Goal: Task Accomplishment & Management: Manage account settings

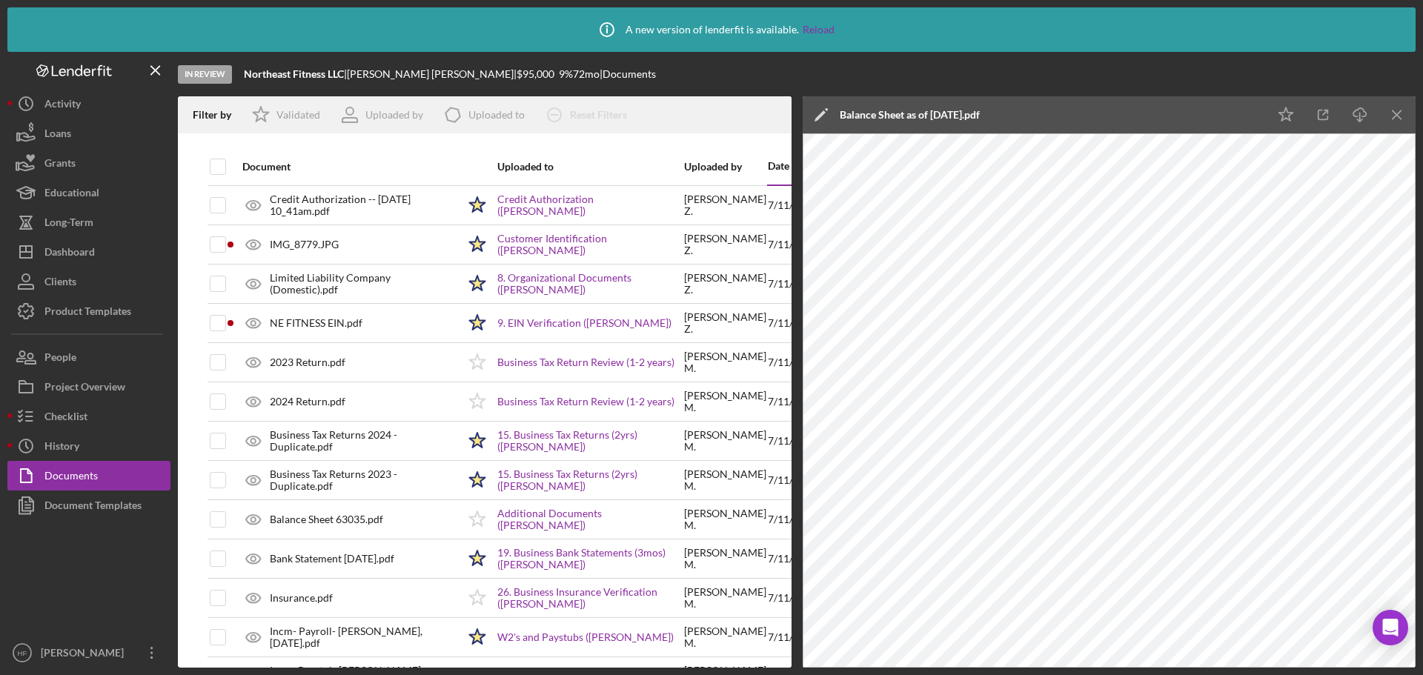
scroll to position [596, 0]
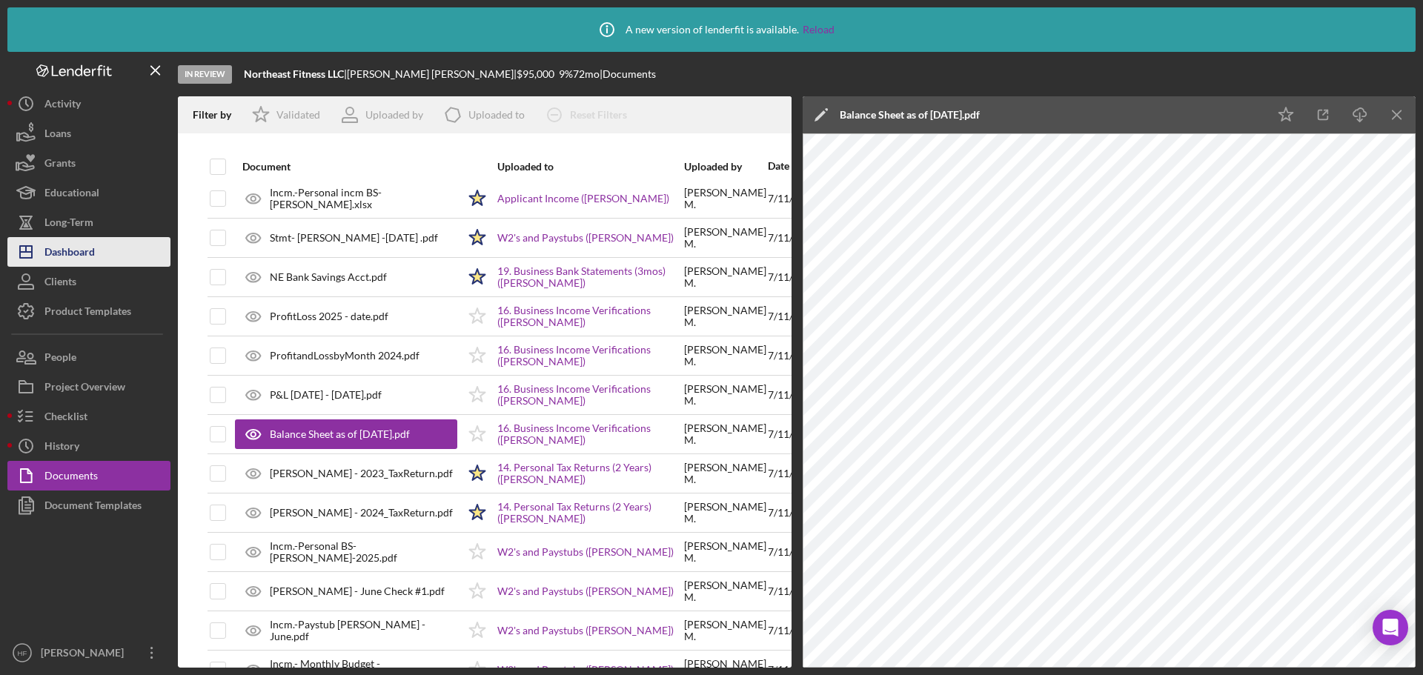
click at [96, 248] on button "Icon/Dashboard Dashboard" at bounding box center [88, 252] width 163 height 30
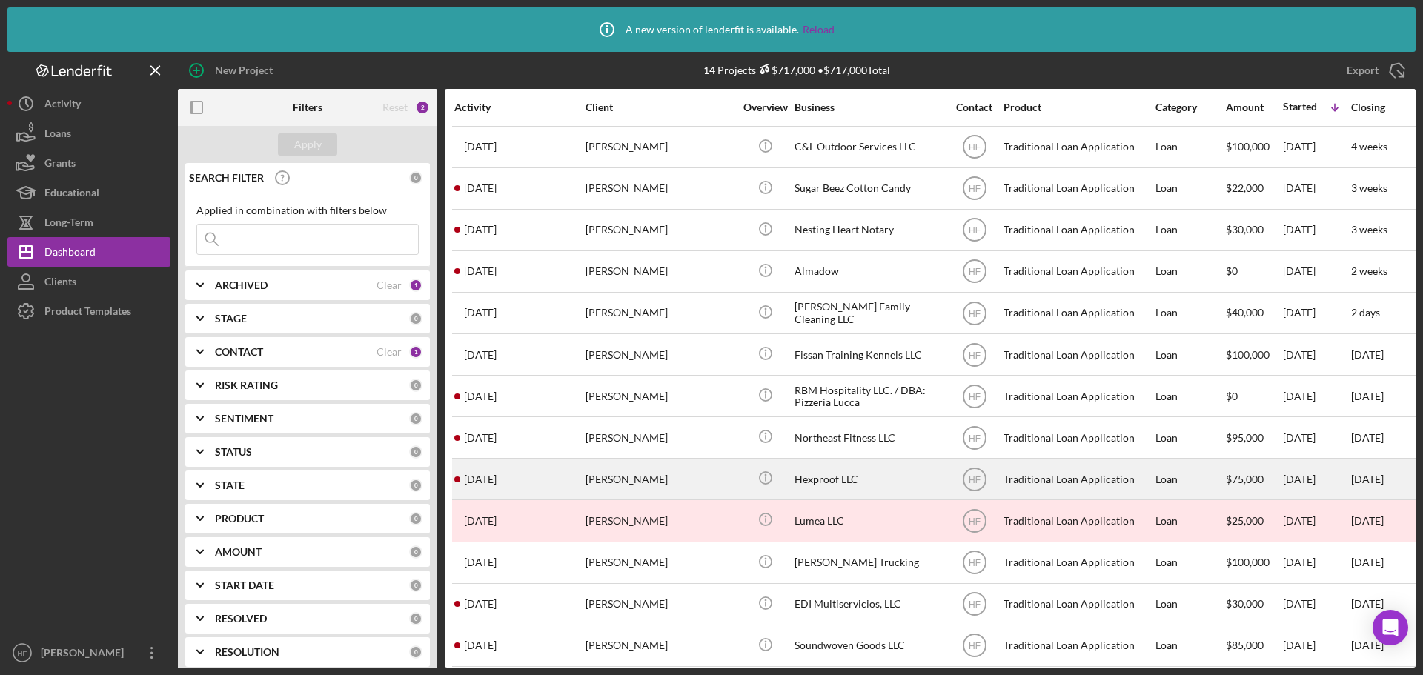
scroll to position [59, 0]
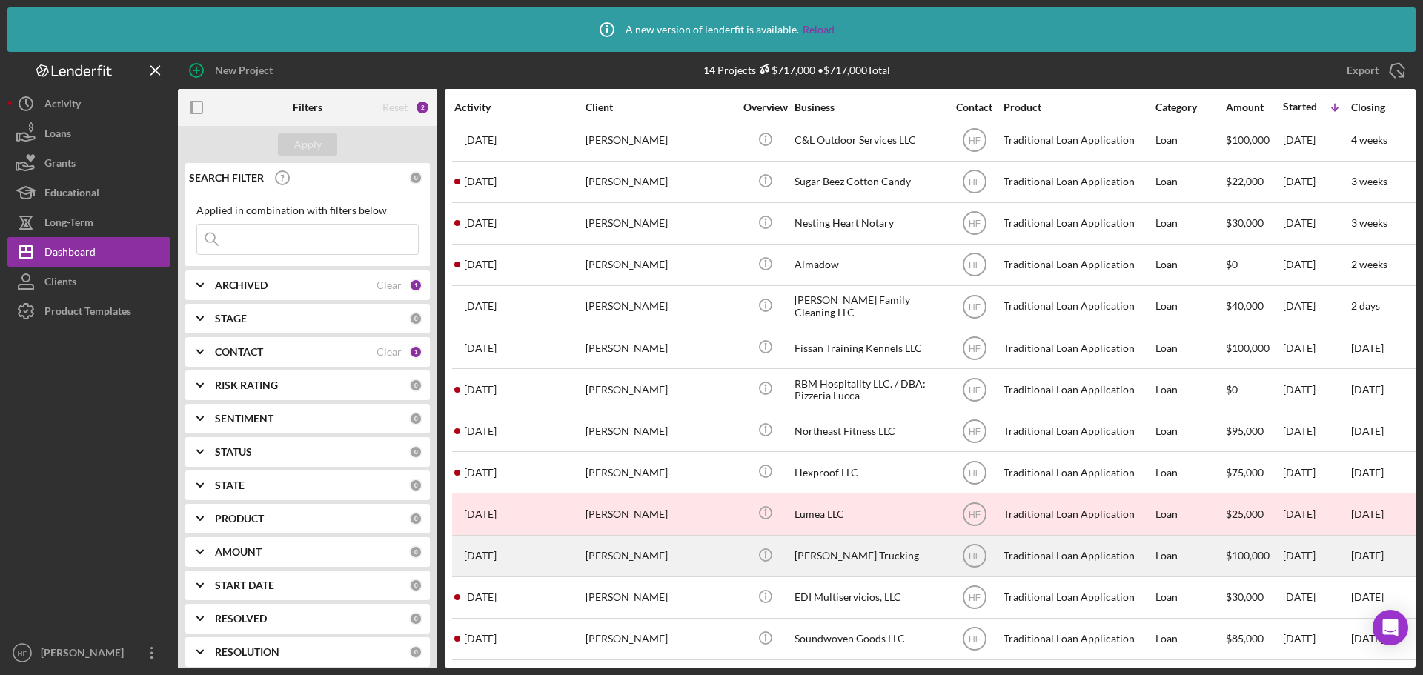
click at [727, 548] on div "[PERSON_NAME]" at bounding box center [660, 556] width 148 height 39
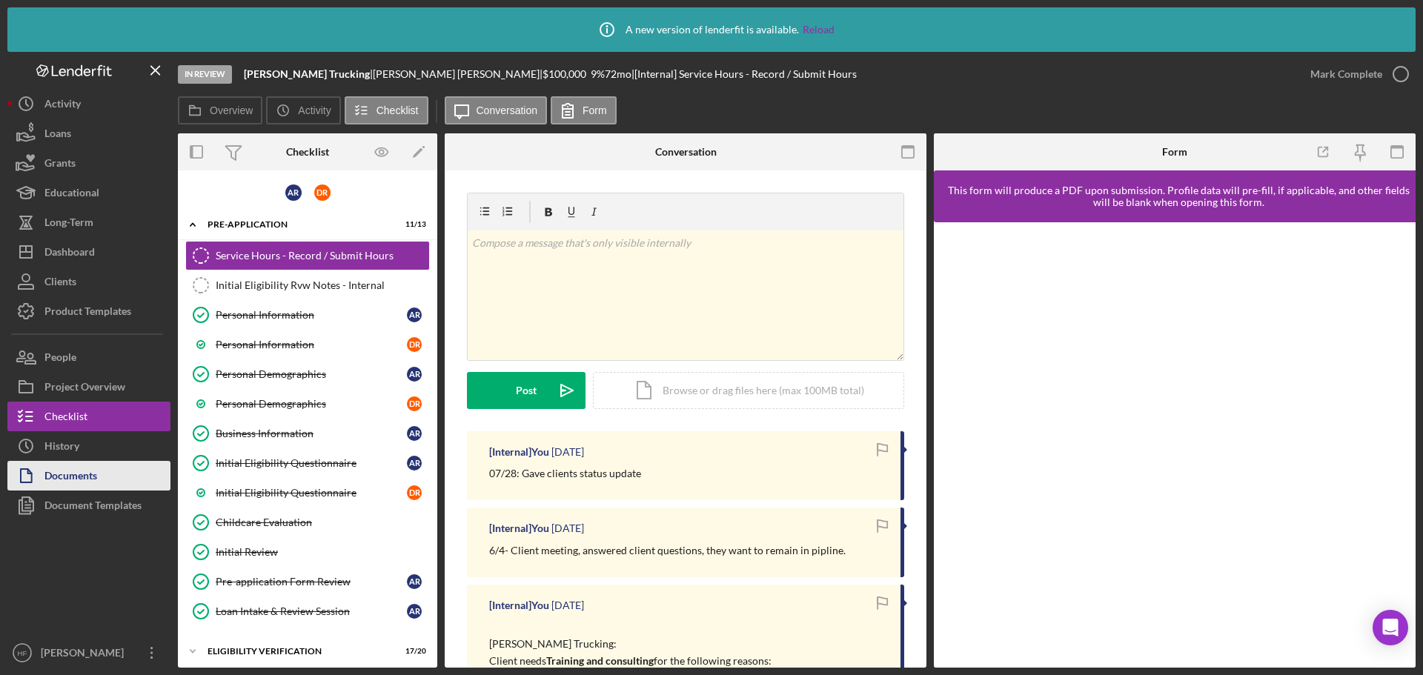
click at [107, 469] on button "Documents" at bounding box center [88, 476] width 163 height 30
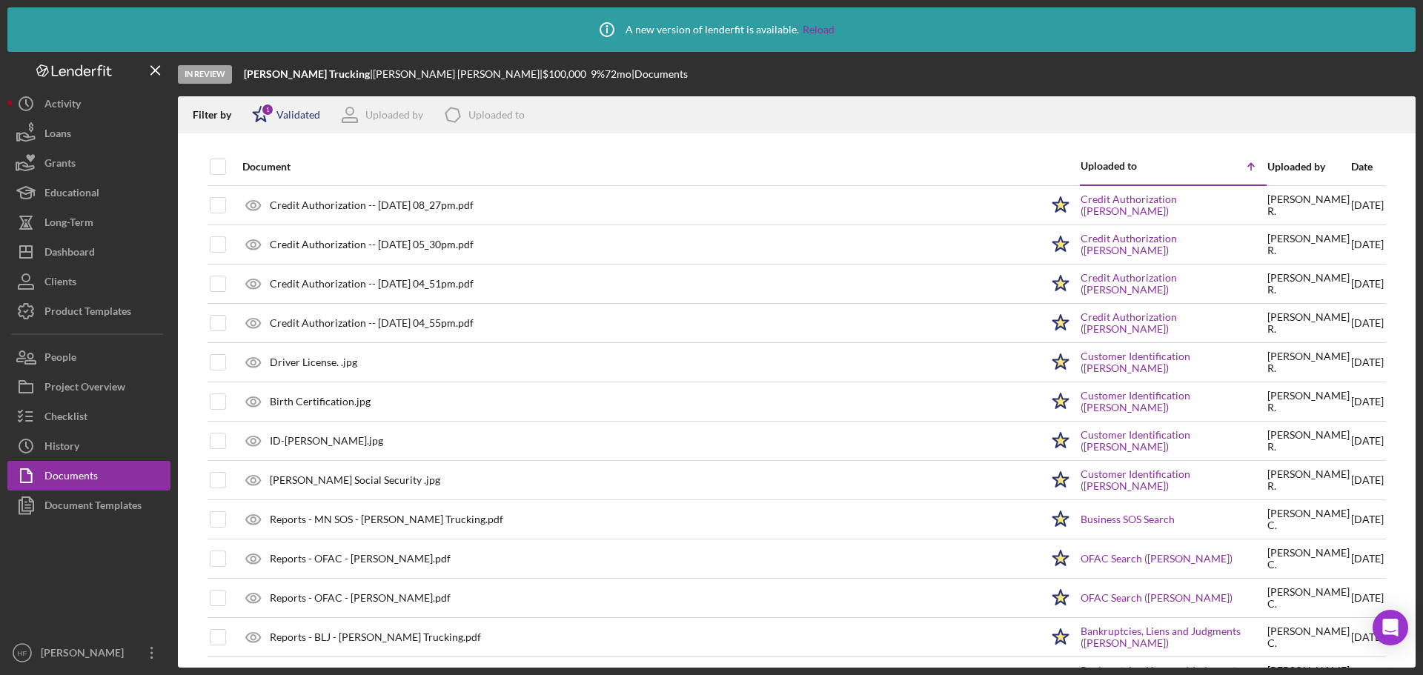
click at [262, 118] on icon "Icon/Star" at bounding box center [260, 114] width 37 height 37
drag, startPoint x: 260, startPoint y: 173, endPoint x: 506, endPoint y: 185, distance: 245.6
click at [260, 173] on input "checkbox" at bounding box center [259, 169] width 15 height 15
checkbox input "false"
click at [908, 139] on div at bounding box center [797, 140] width 1238 height 15
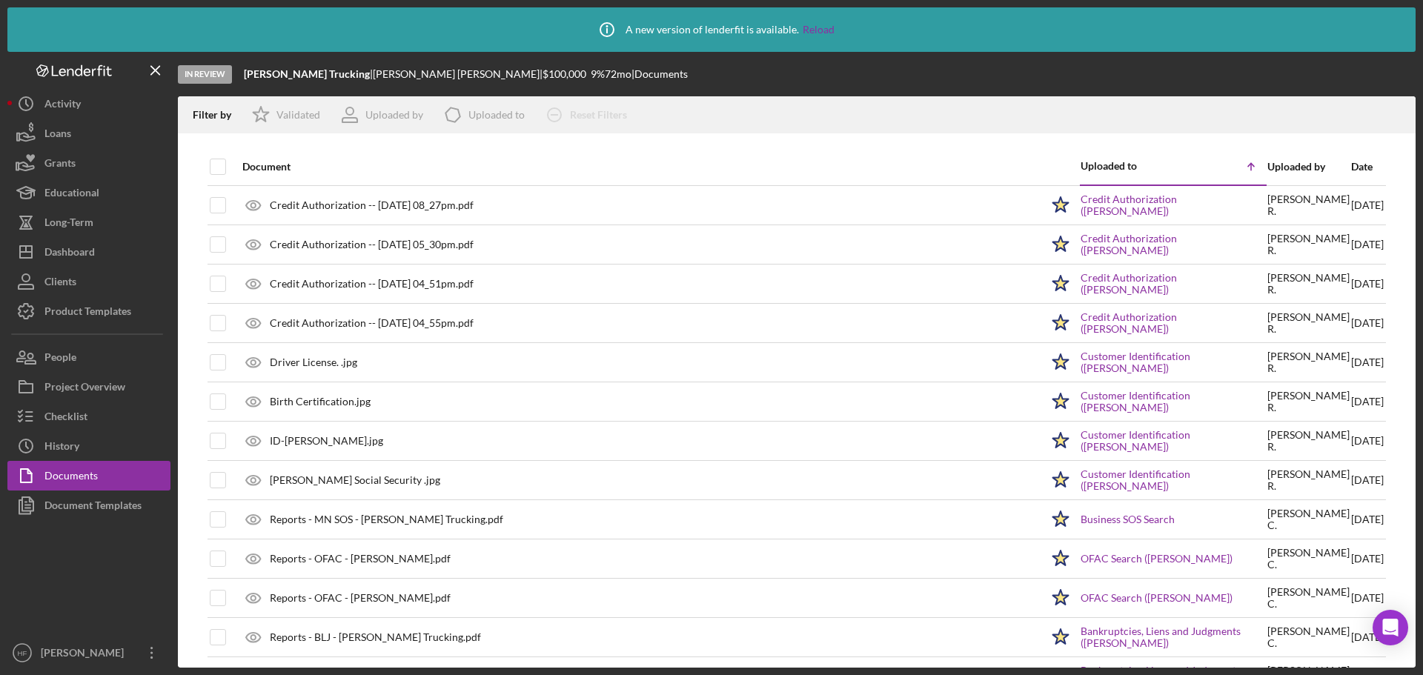
click at [1351, 172] on div "Date" at bounding box center [1367, 167] width 33 height 12
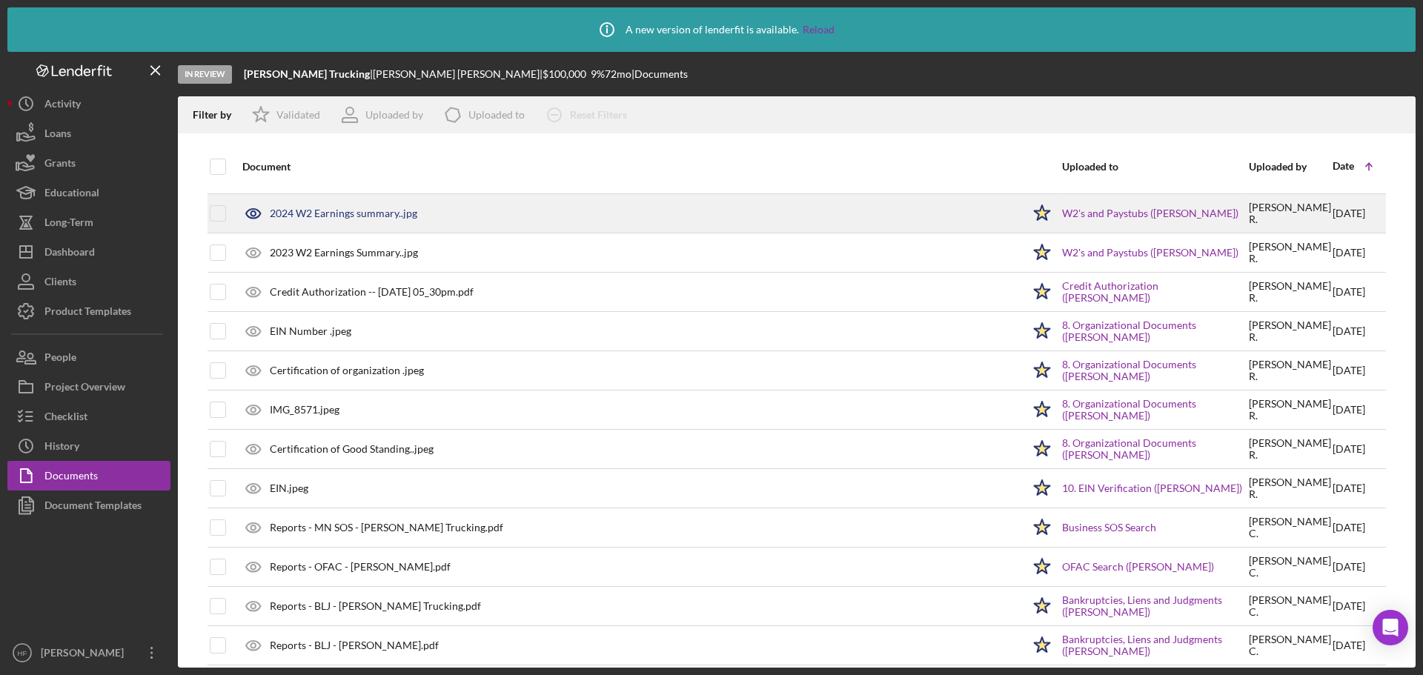
scroll to position [222, 0]
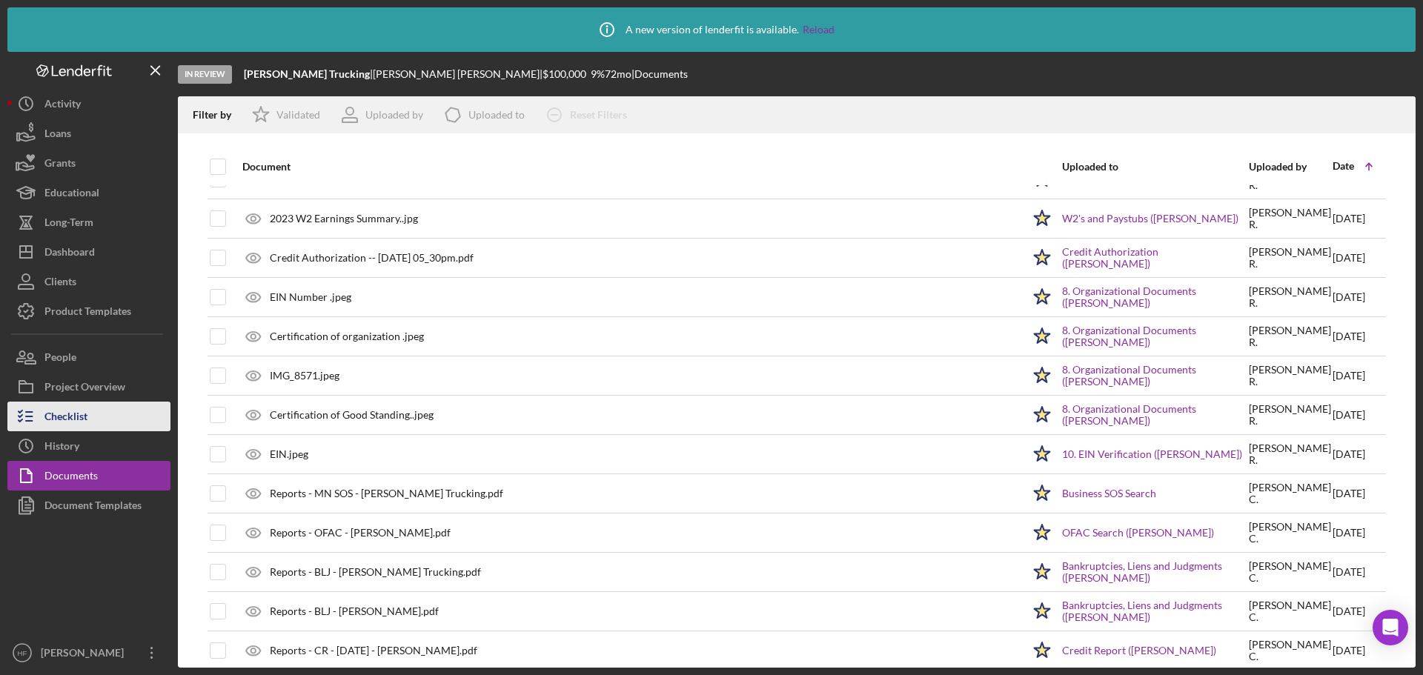
click at [67, 414] on div "Checklist" at bounding box center [65, 418] width 43 height 33
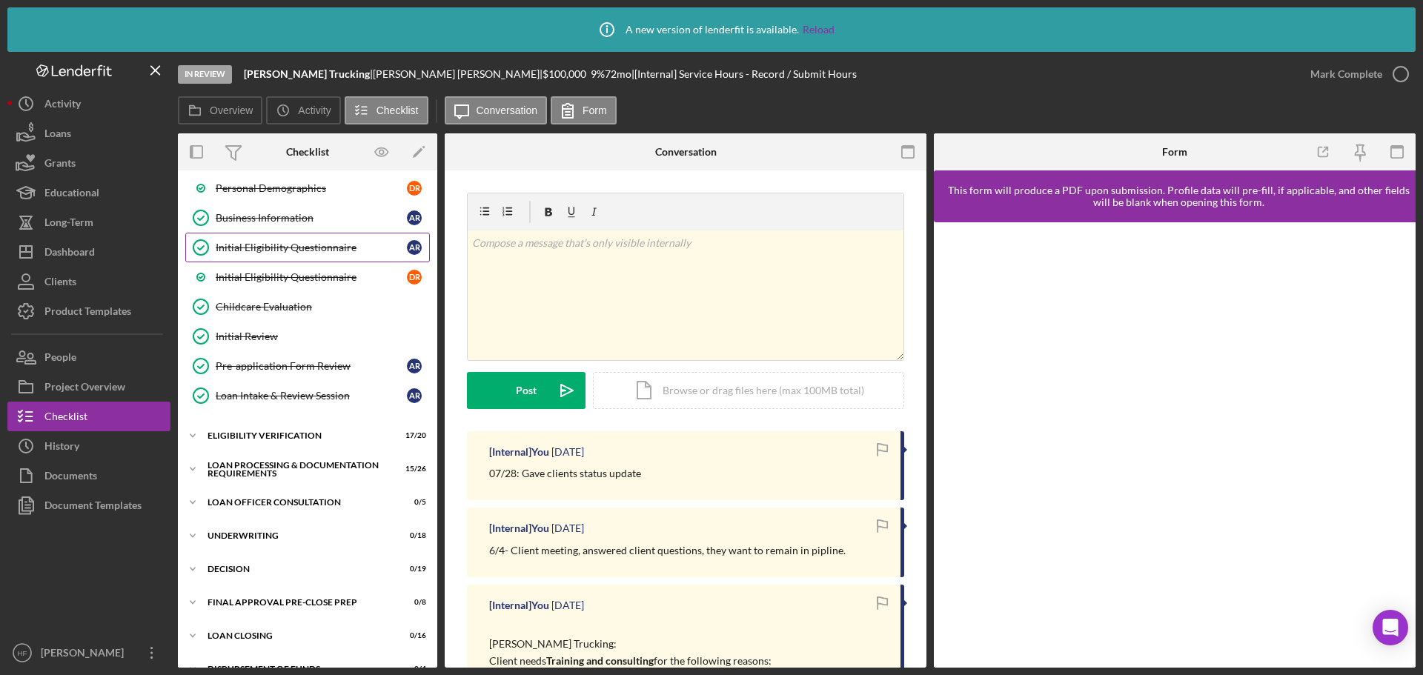
scroll to position [222, 0]
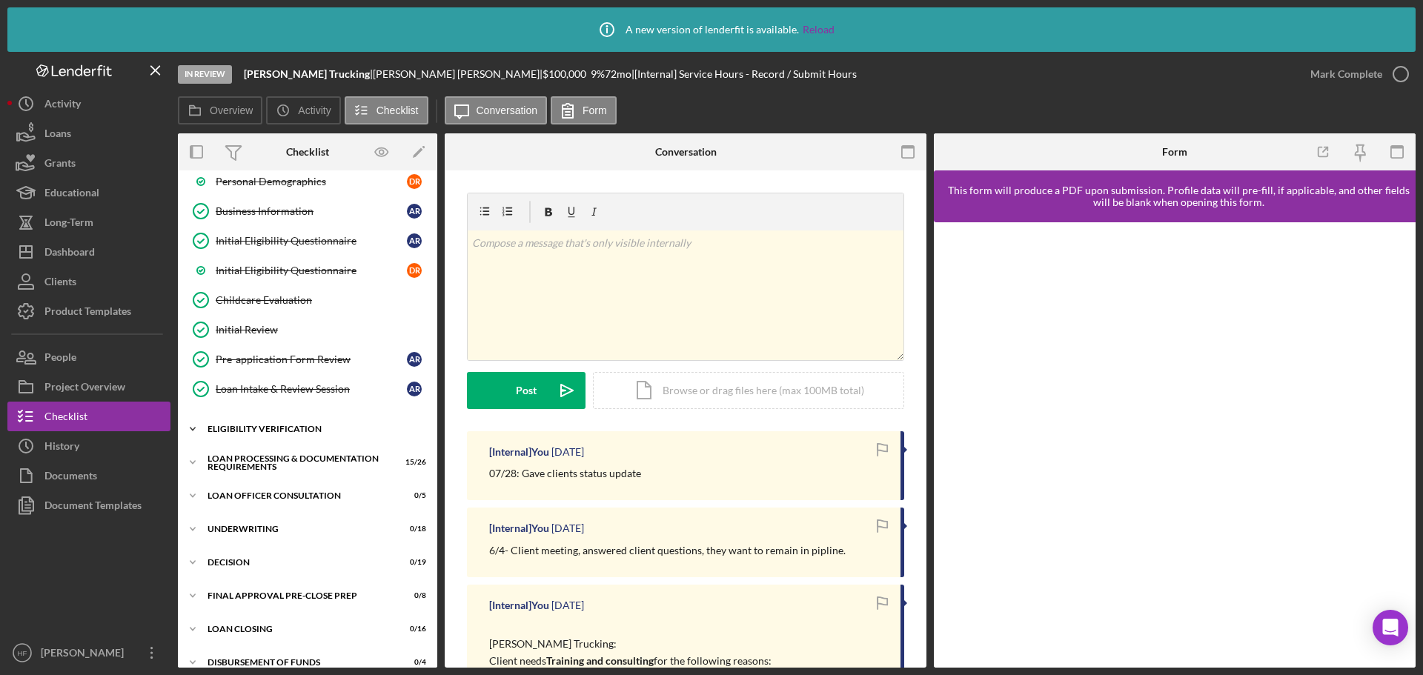
click at [196, 429] on icon "Icon/Expander" at bounding box center [193, 429] width 30 height 30
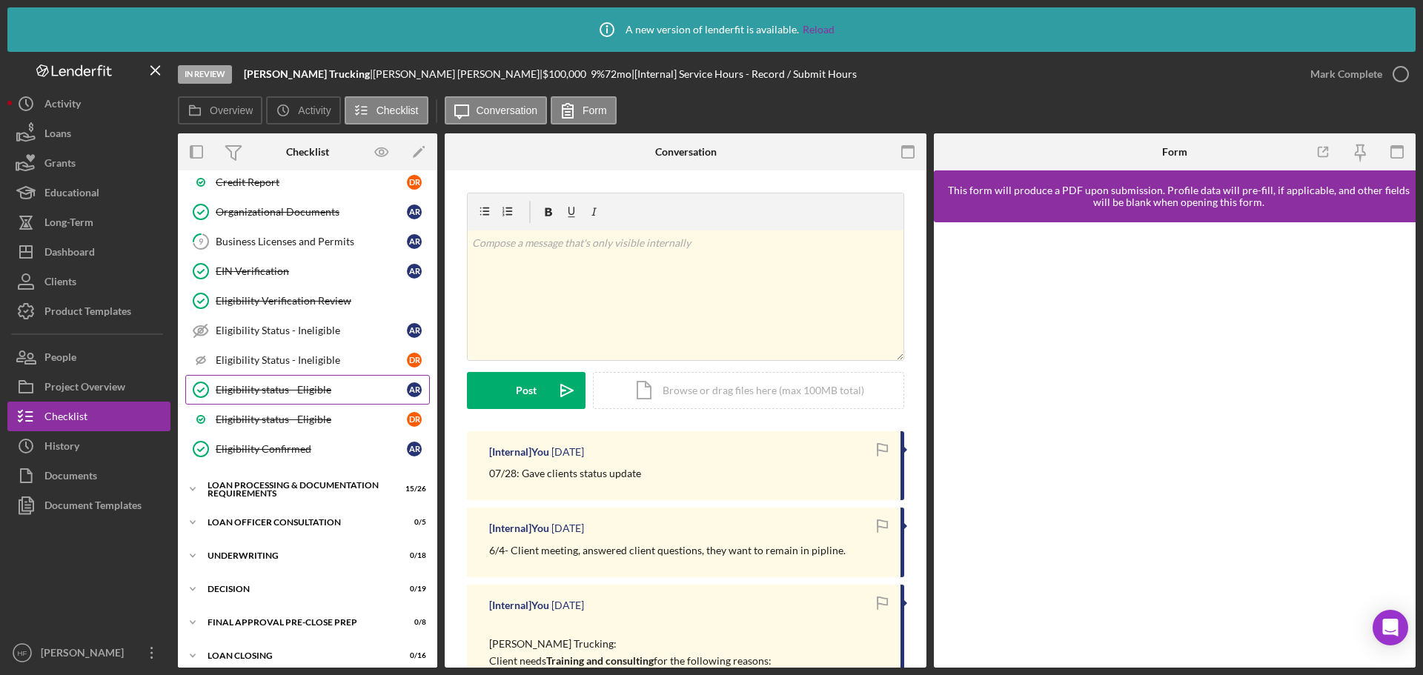
scroll to position [815, 0]
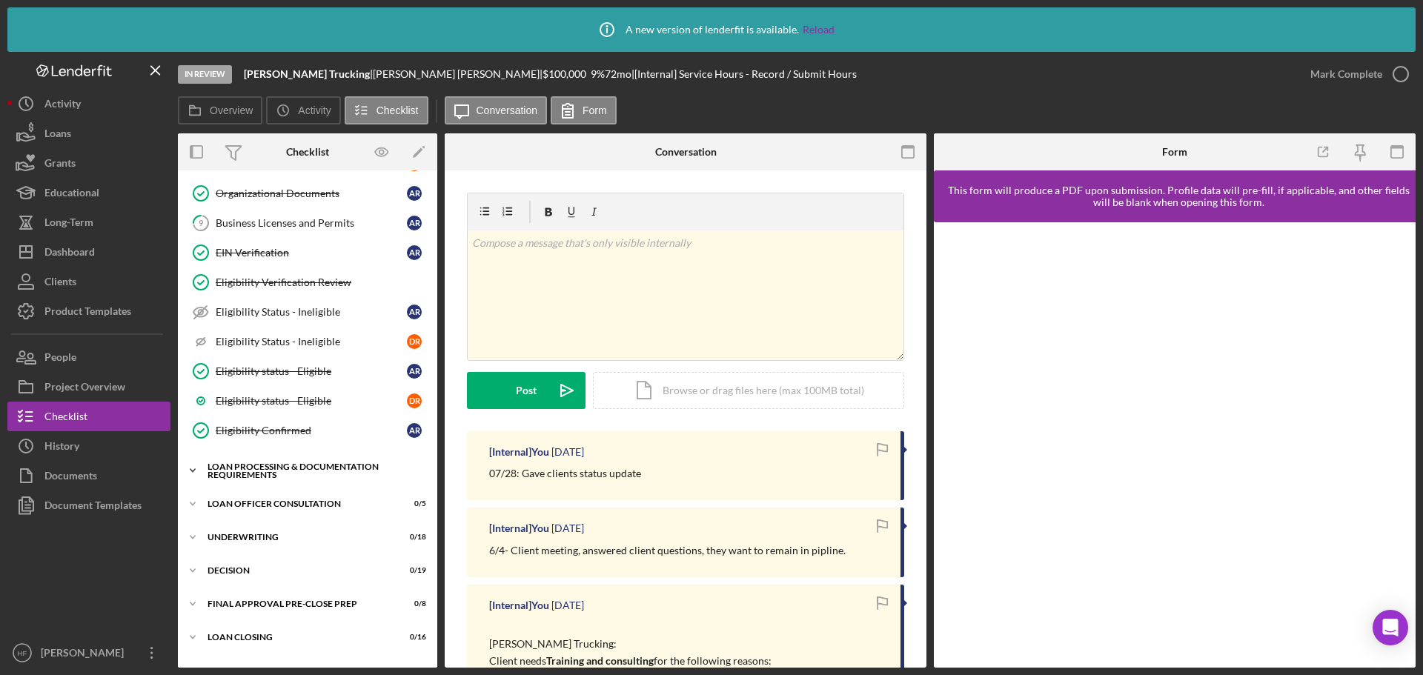
click at [322, 472] on div "Loan Processing & Documentation Requirements" at bounding box center [313, 471] width 211 height 17
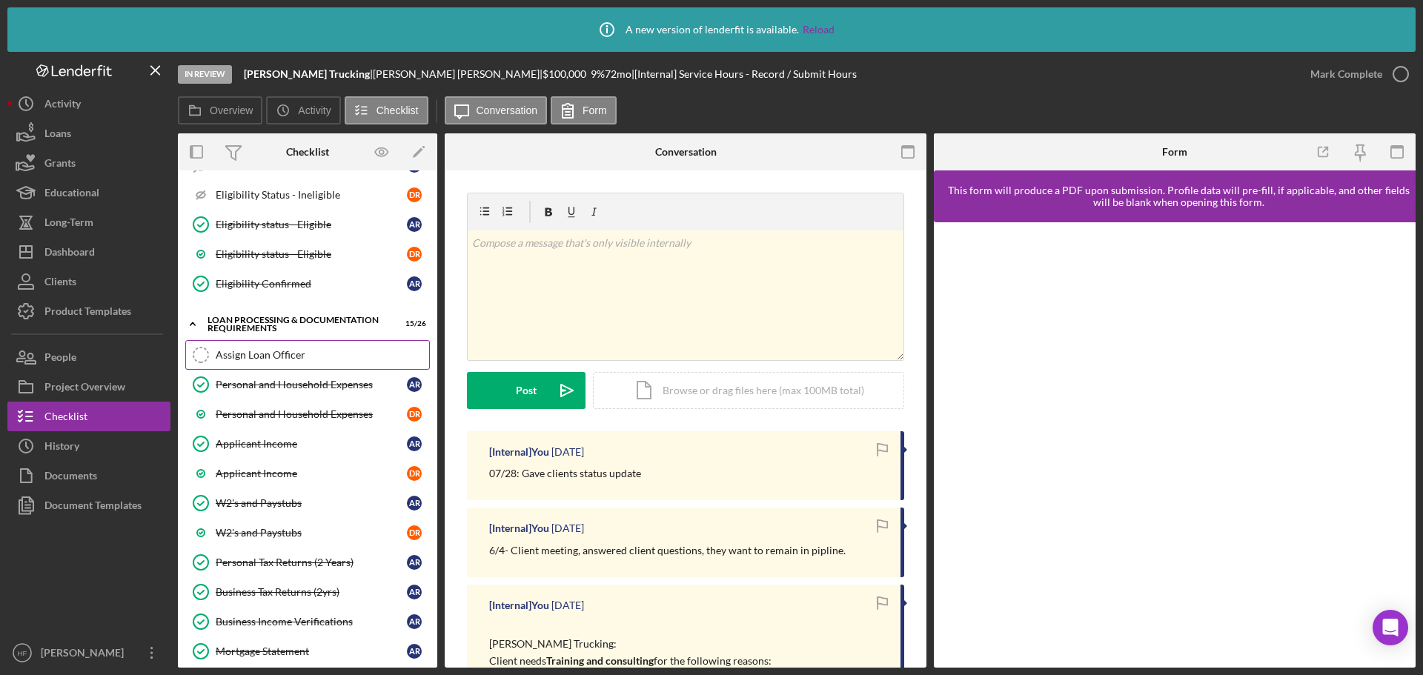
scroll to position [964, 0]
click at [331, 440] on div "Applicant Income" at bounding box center [311, 443] width 191 height 12
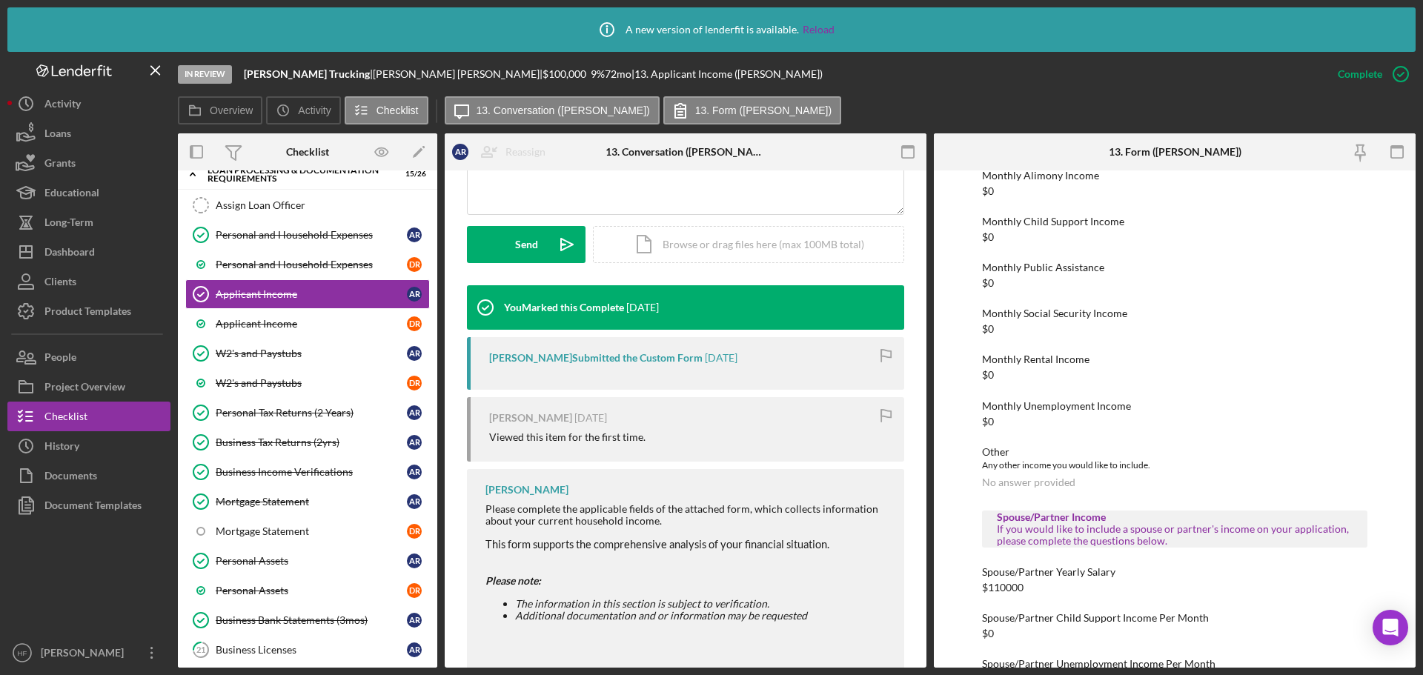
scroll to position [243, 0]
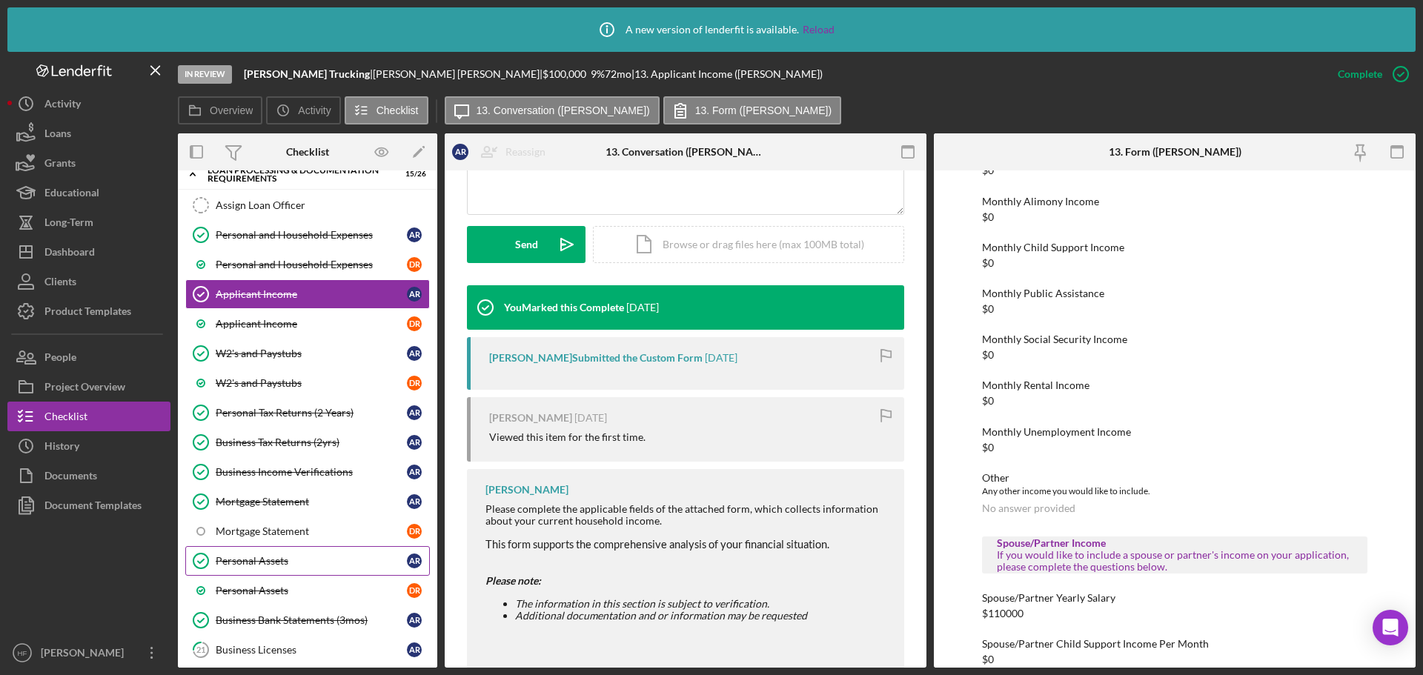
click at [265, 566] on div "Personal Assets" at bounding box center [311, 561] width 191 height 12
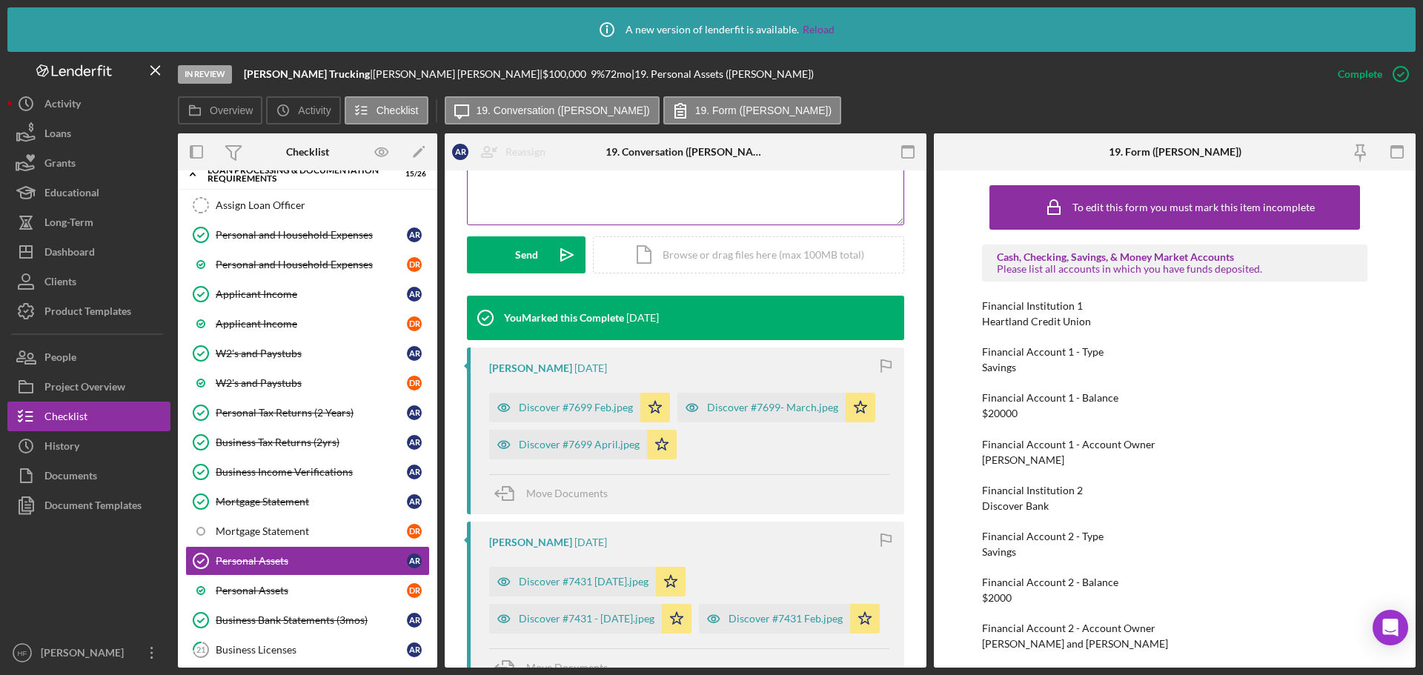
scroll to position [371, 0]
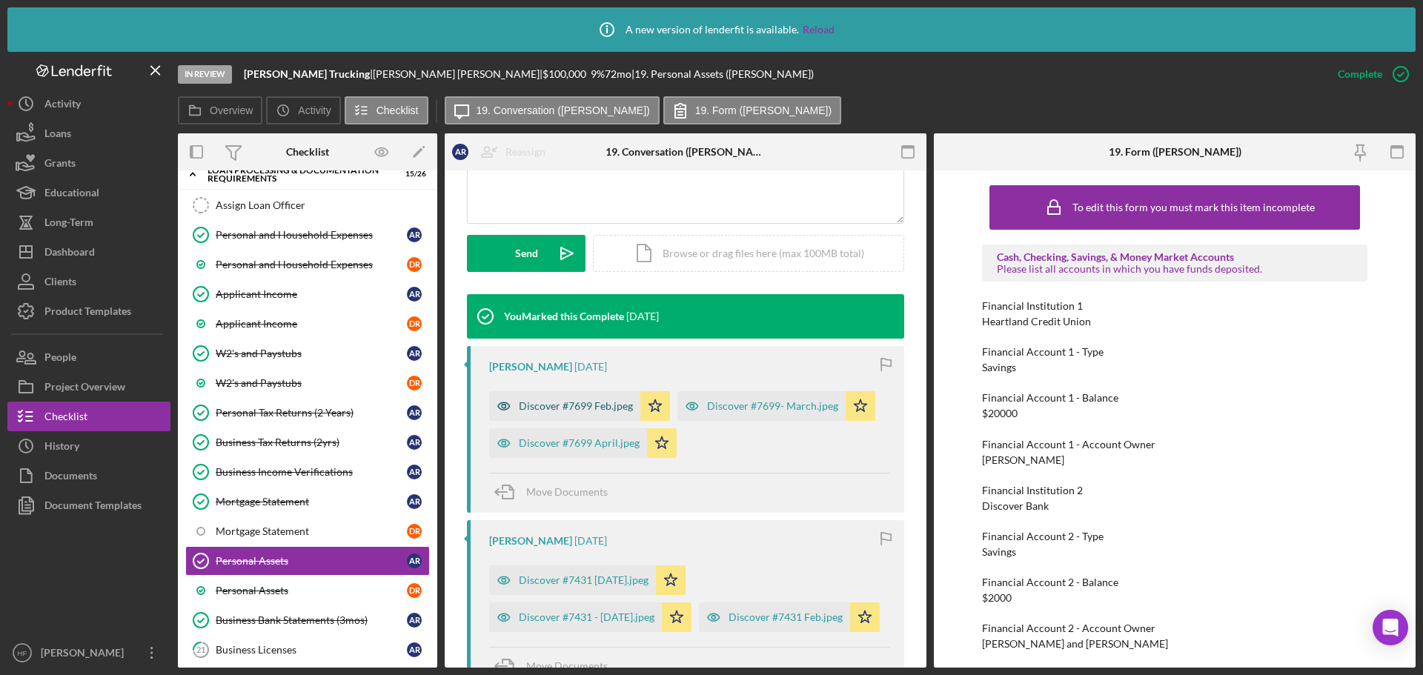
click at [548, 411] on div "Discover #7699 Feb.jpeg" at bounding box center [576, 406] width 114 height 12
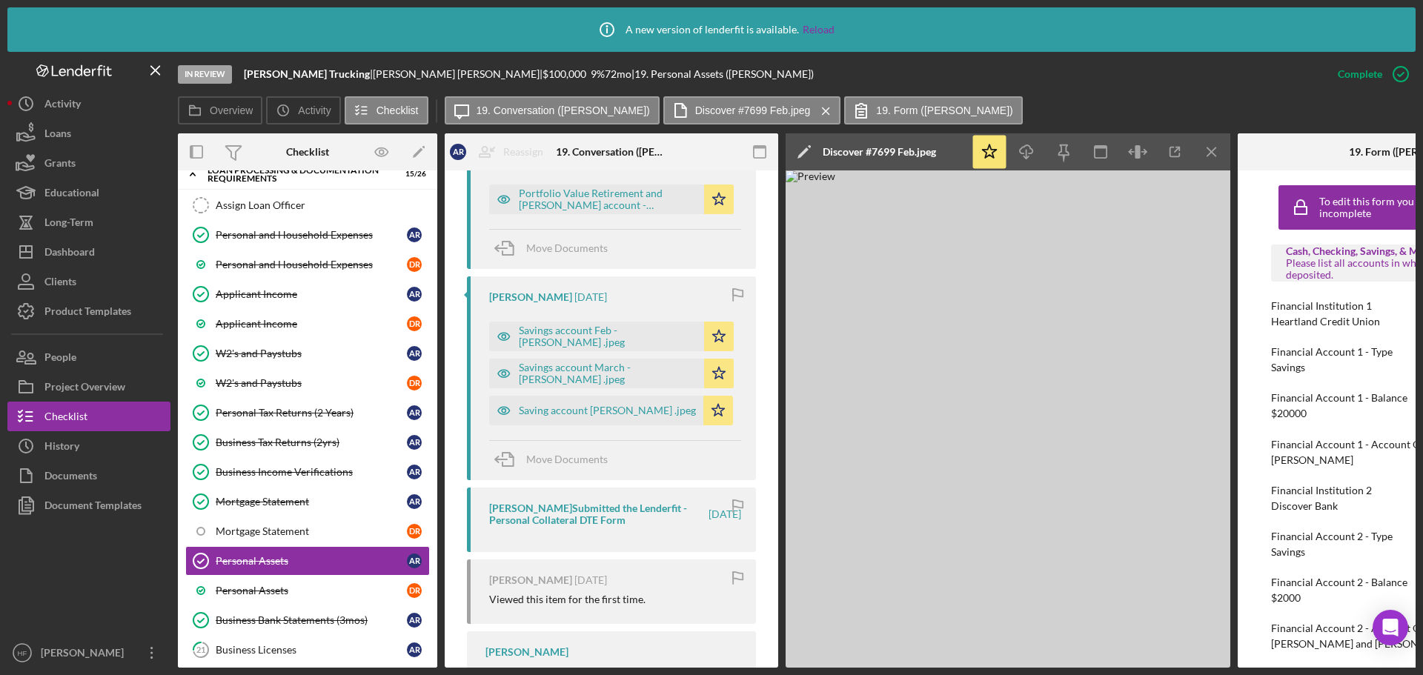
scroll to position [1128, 0]
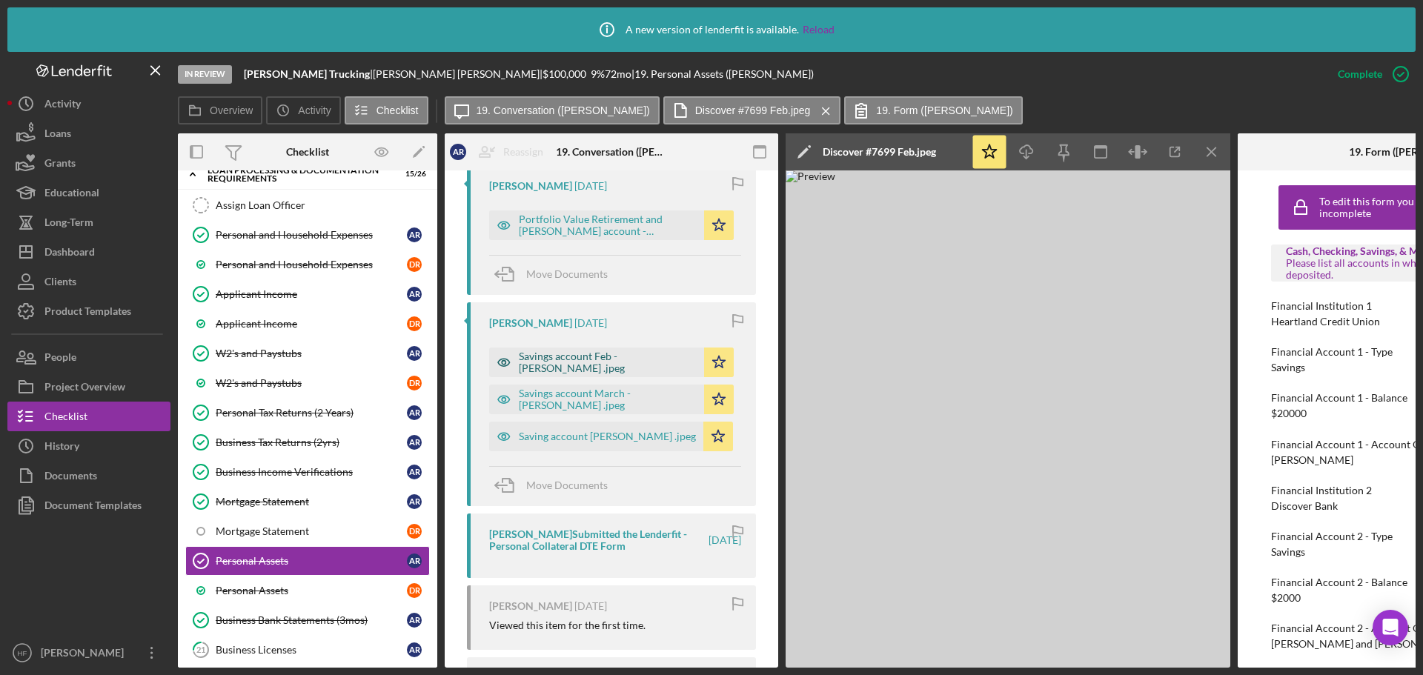
click at [576, 369] on div "Savings account Feb - [PERSON_NAME] .jpeg" at bounding box center [596, 363] width 215 height 30
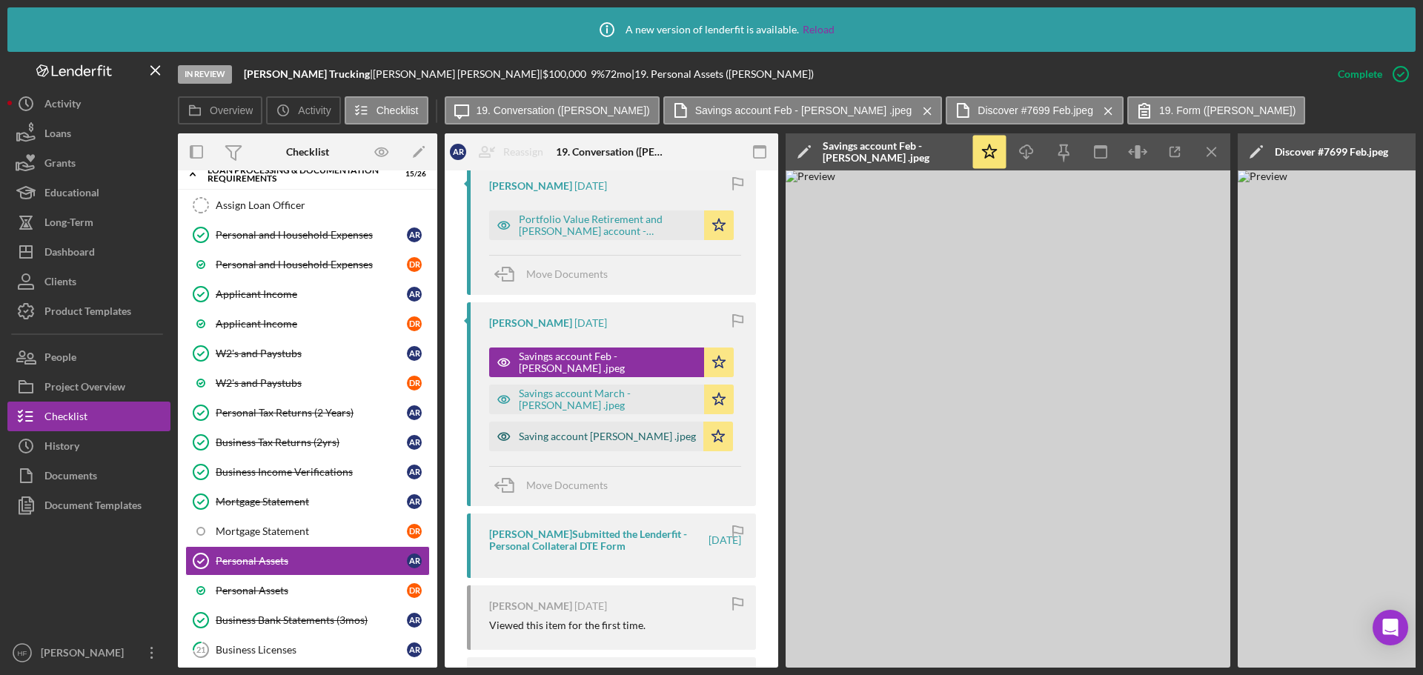
click at [560, 434] on div "Saving account [PERSON_NAME] .jpeg" at bounding box center [607, 437] width 177 height 12
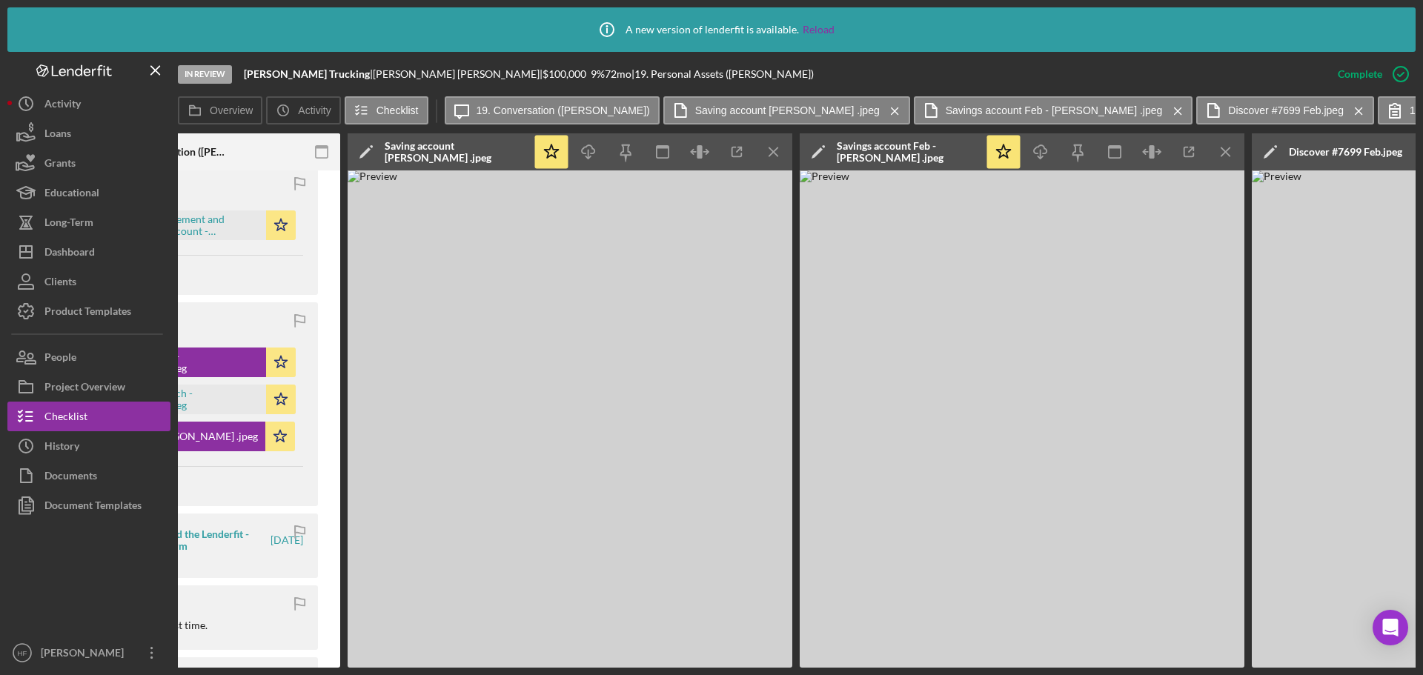
scroll to position [0, 439]
click at [1216, 157] on icon "Icon/Menu Close" at bounding box center [1225, 152] width 33 height 33
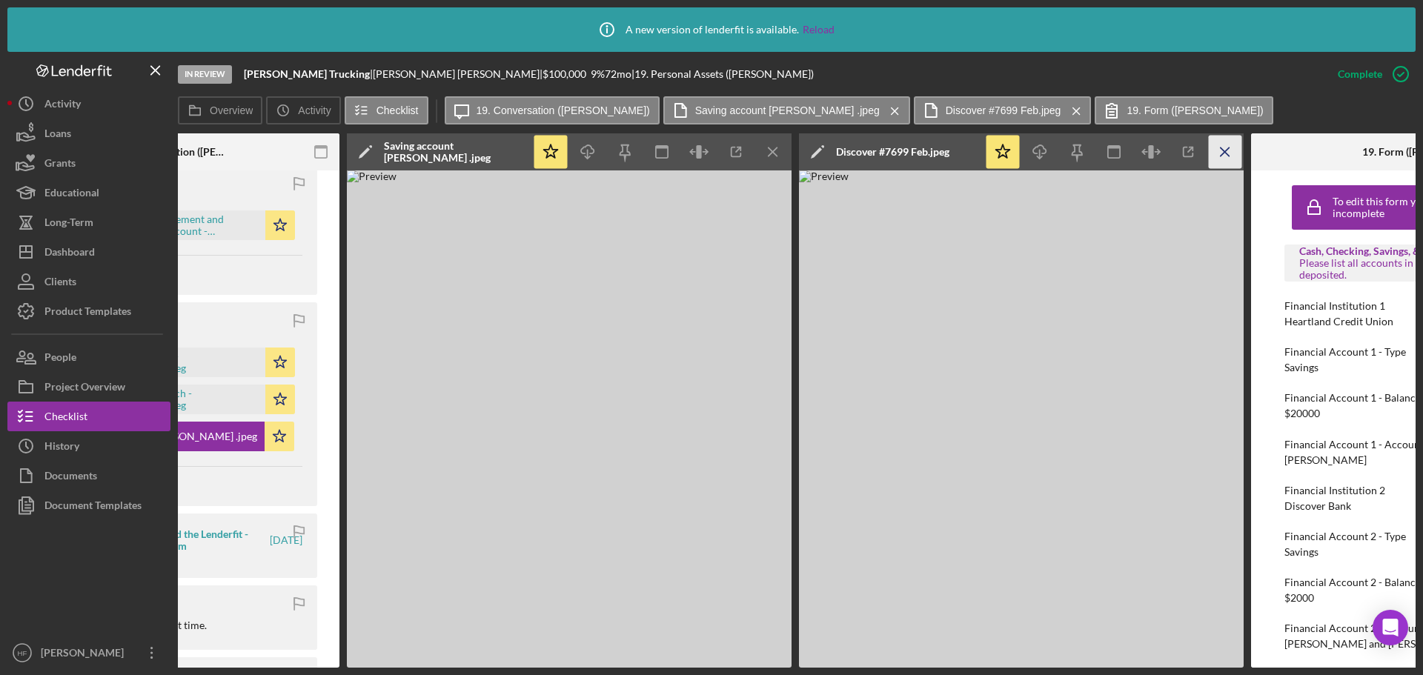
click at [1216, 156] on icon "Icon/Menu Close" at bounding box center [1225, 152] width 33 height 33
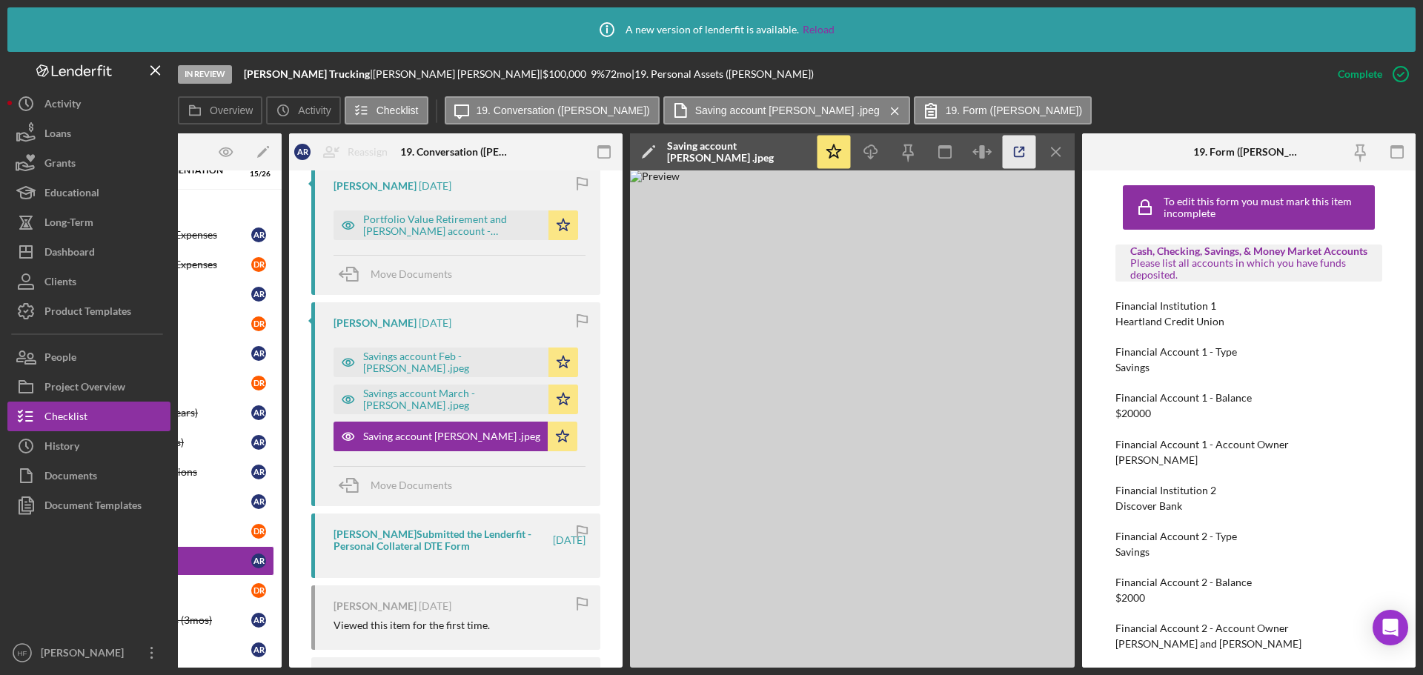
click at [1011, 156] on icon "button" at bounding box center [1019, 152] width 33 height 33
click at [486, 233] on div "Portfolio Value Retirement and [PERSON_NAME] account - [PERSON_NAME] .pdf" at bounding box center [452, 226] width 178 height 24
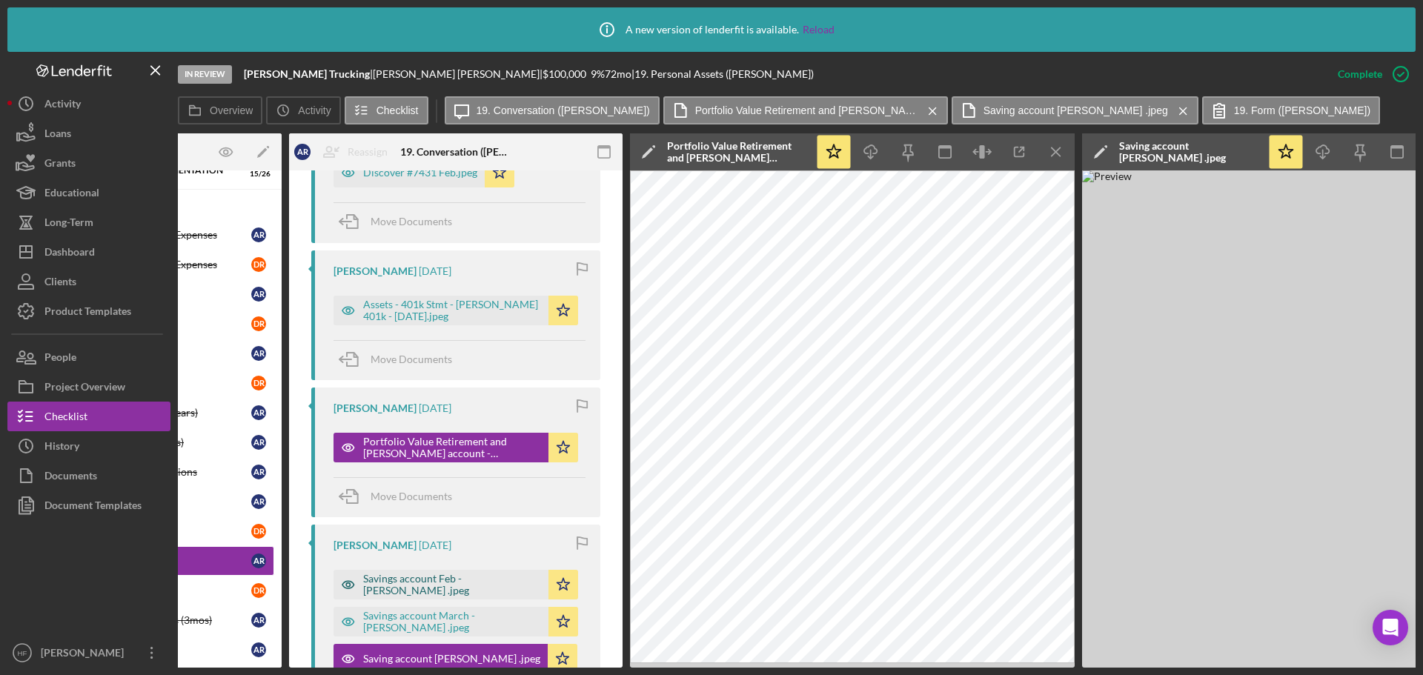
scroll to position [832, 0]
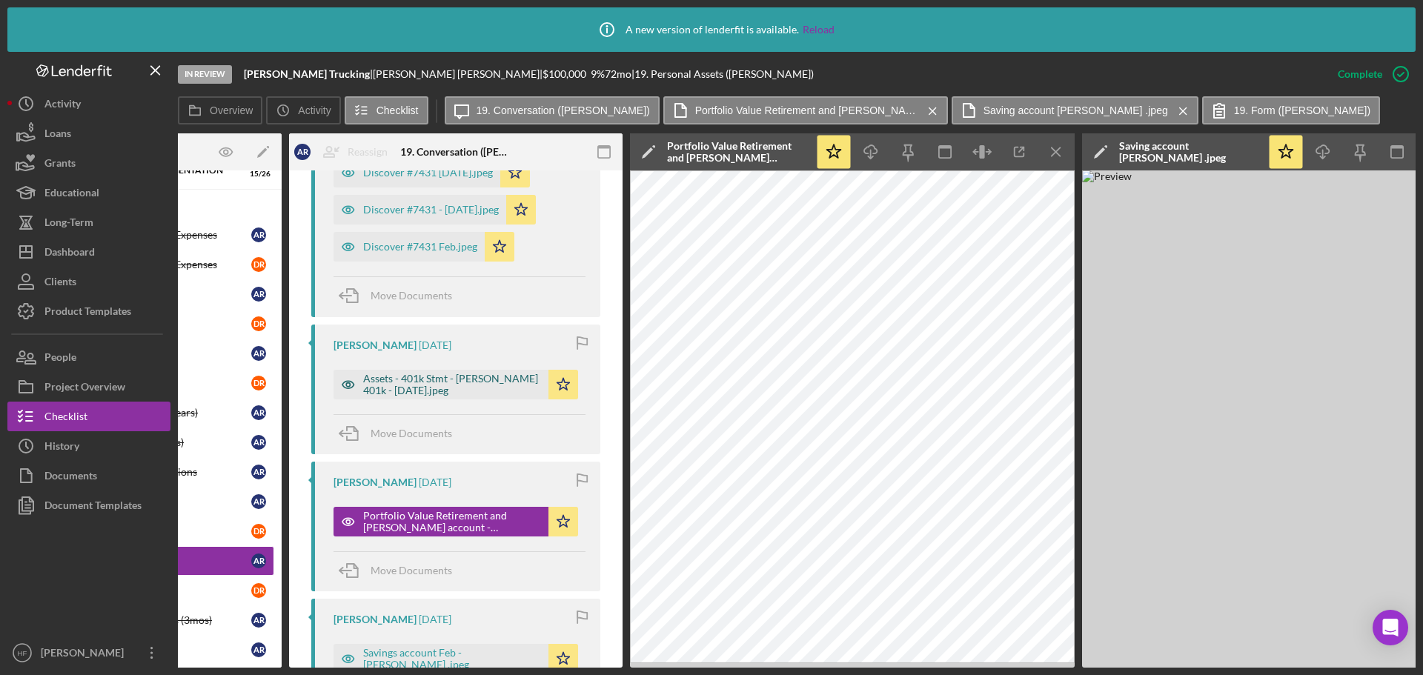
click at [462, 380] on div "Assets - 401k Stmt - [PERSON_NAME] 401k - [DATE].jpeg" at bounding box center [452, 385] width 178 height 24
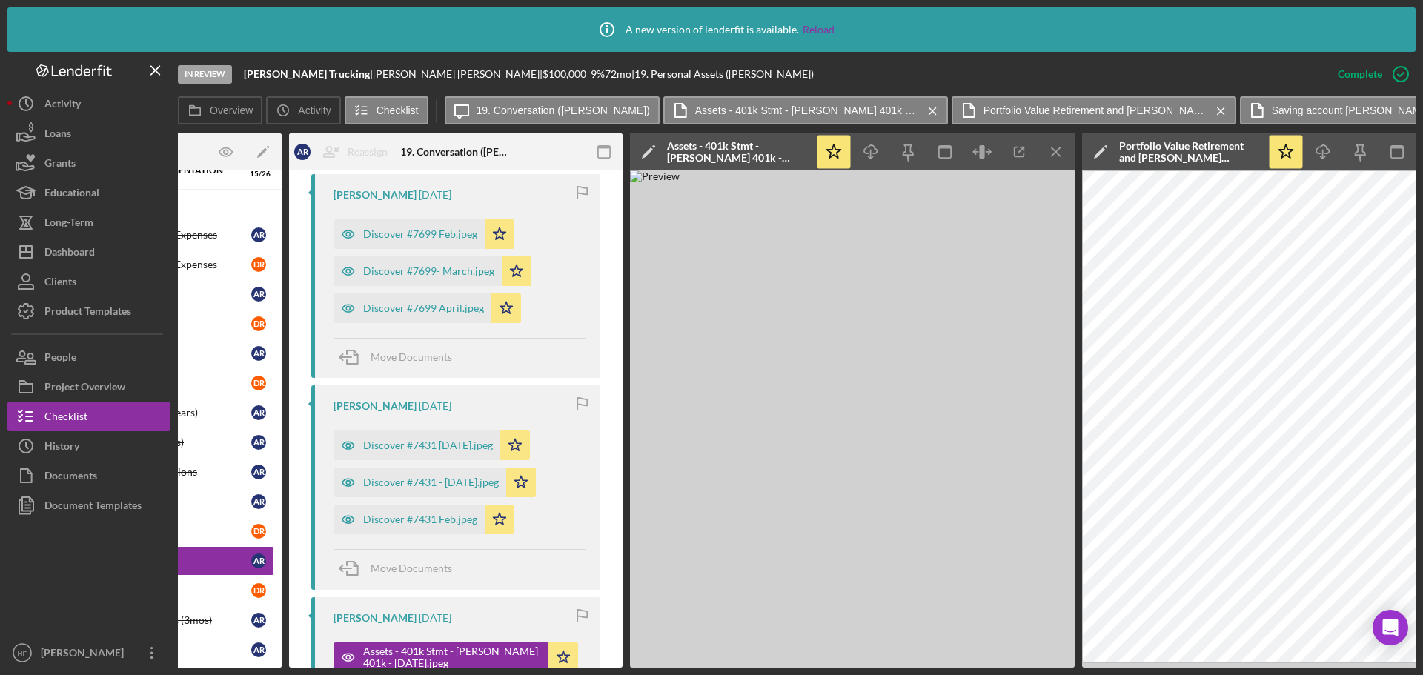
scroll to position [535, 0]
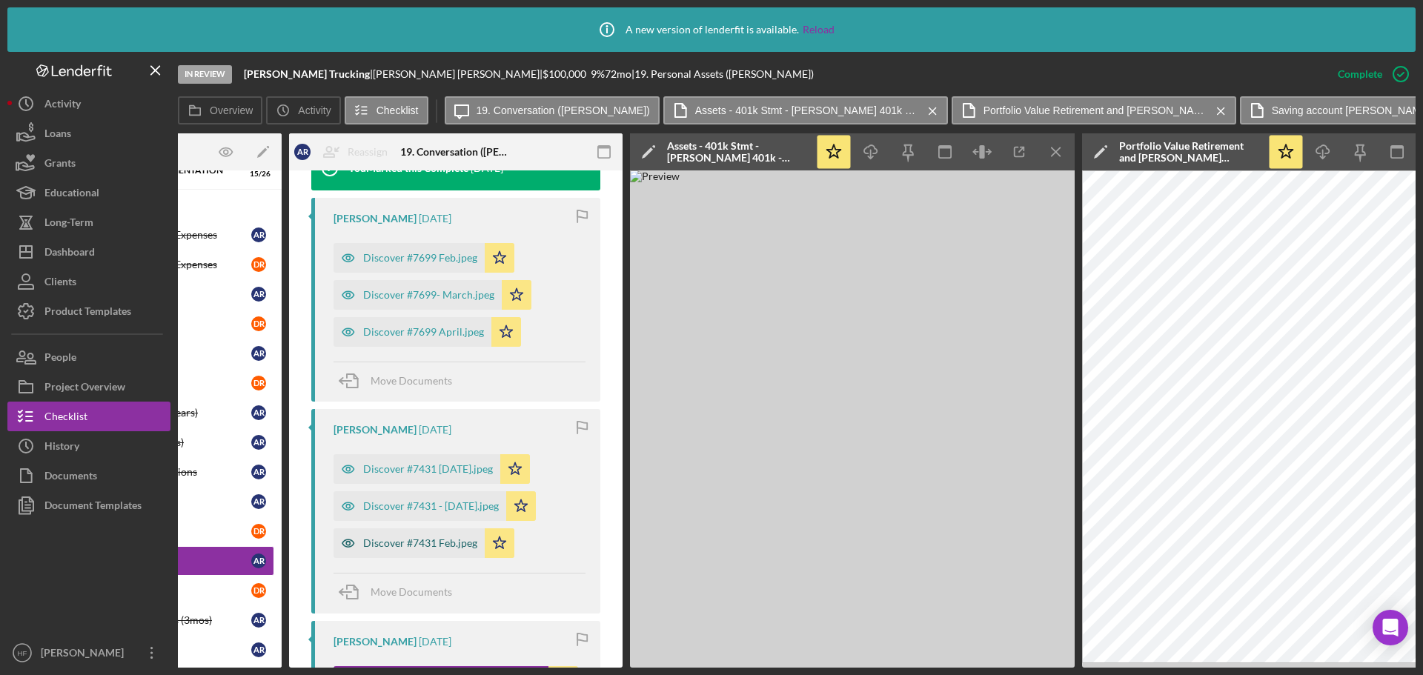
click at [447, 545] on div "Discover #7431 Feb.jpeg" at bounding box center [420, 543] width 114 height 12
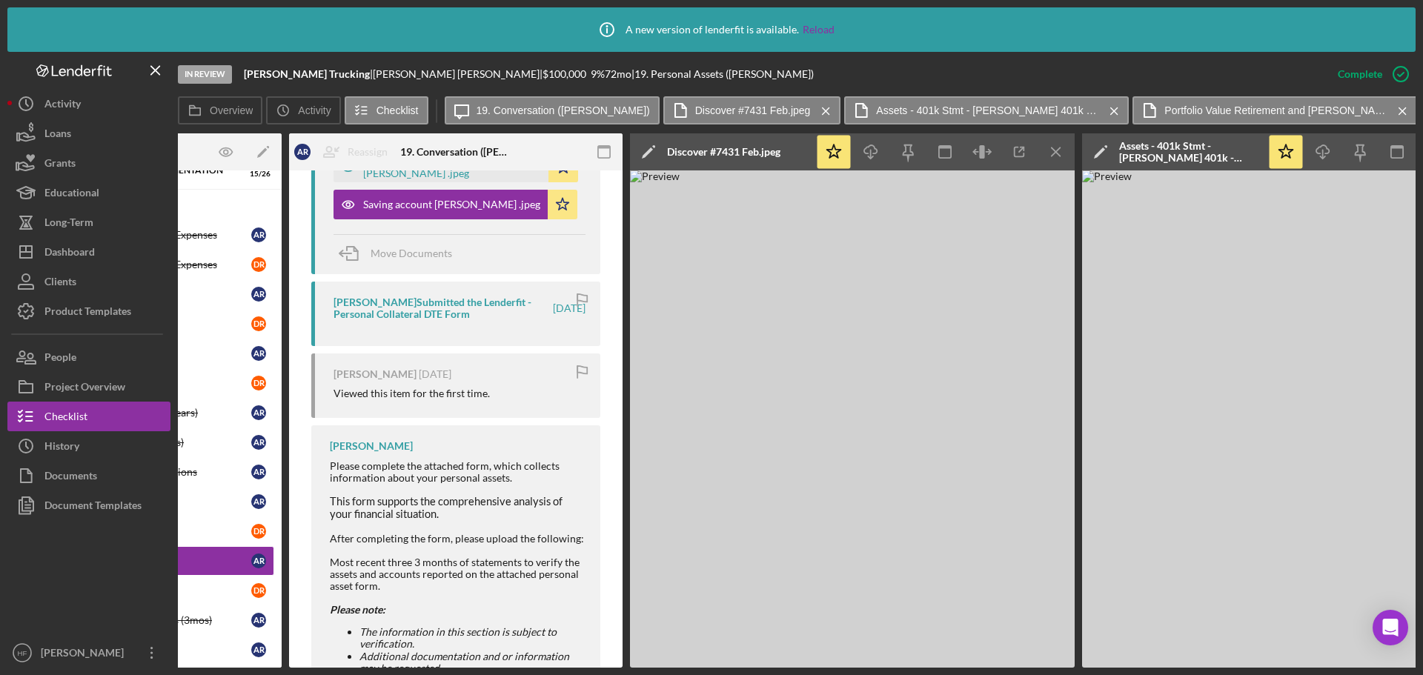
scroll to position [1425, 0]
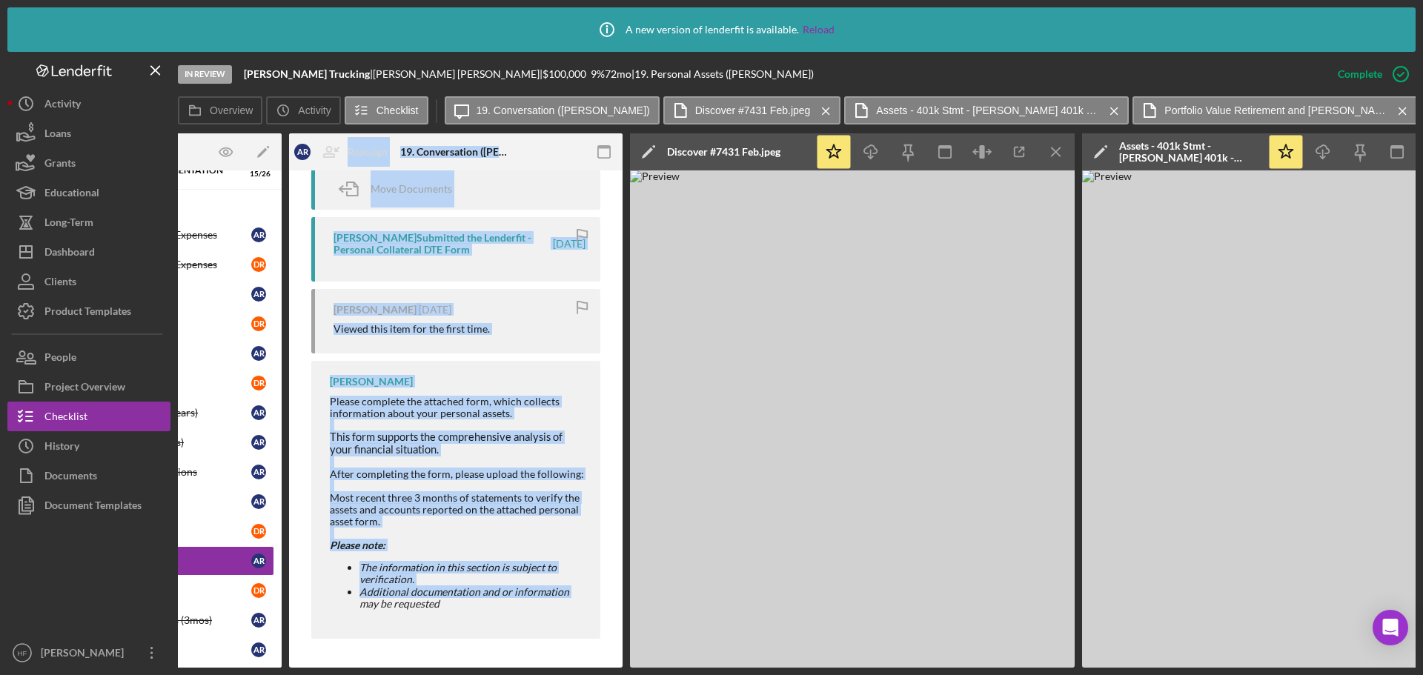
drag, startPoint x: 362, startPoint y: 669, endPoint x: 270, endPoint y: 662, distance: 92.2
click at [270, 662] on div "Icon/Info A new version of lenderfit is available. Reload In Review [PERSON_NAM…" at bounding box center [711, 337] width 1423 height 675
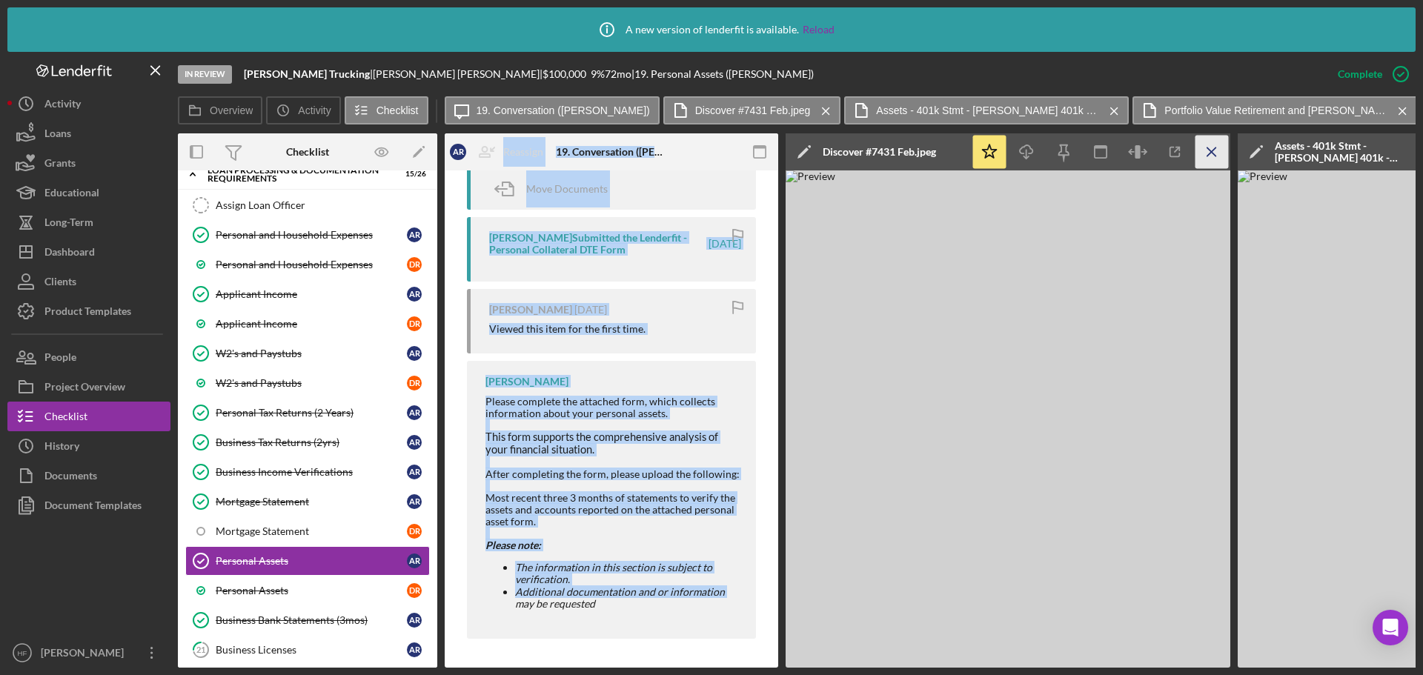
click at [1209, 150] on icon "Icon/Menu Close" at bounding box center [1212, 152] width 33 height 33
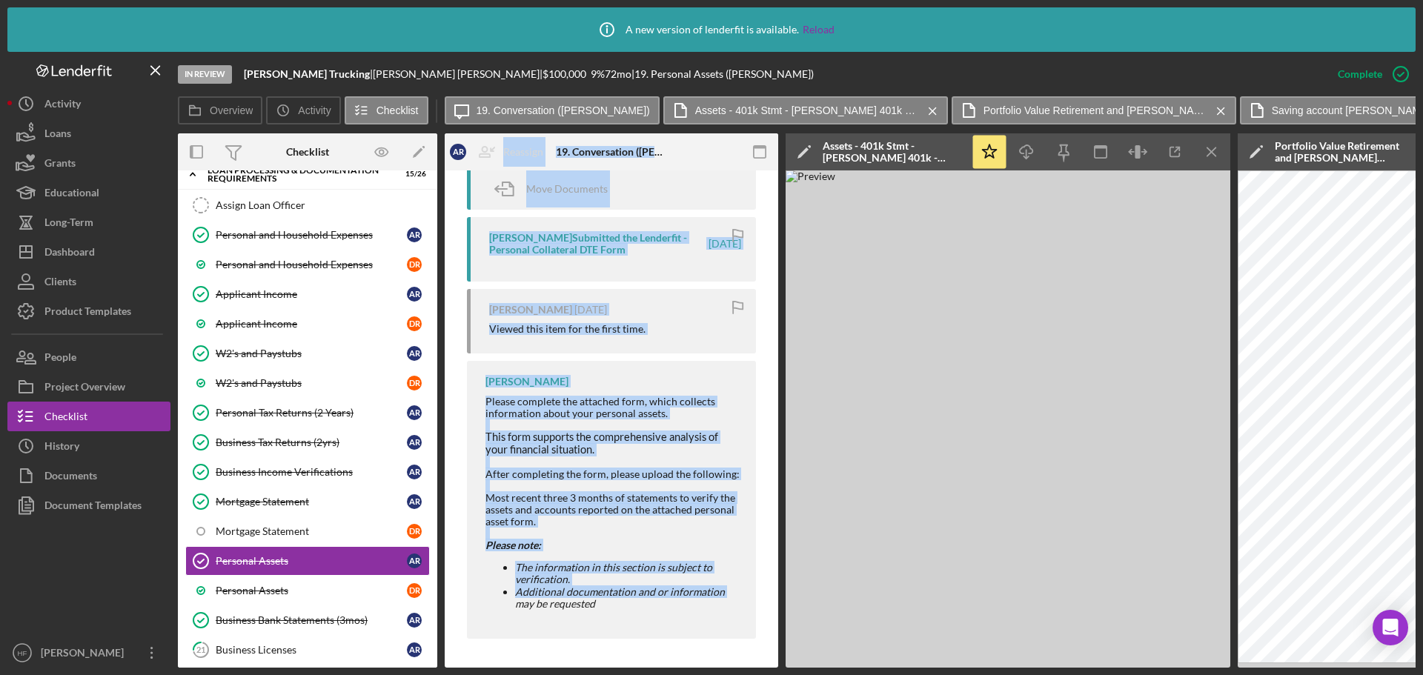
click at [1209, 150] on icon "Icon/Menu Close" at bounding box center [1212, 152] width 33 height 33
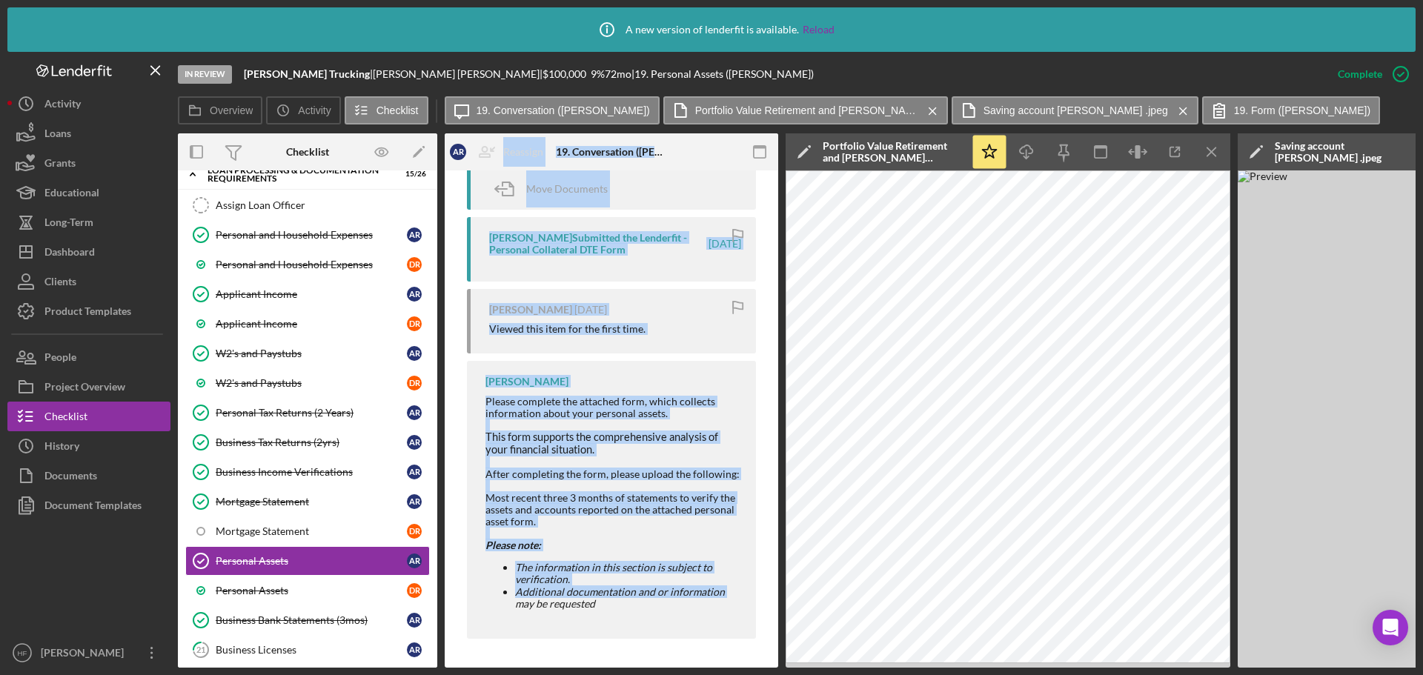
click at [1209, 150] on icon "Icon/Menu Close" at bounding box center [1212, 152] width 33 height 33
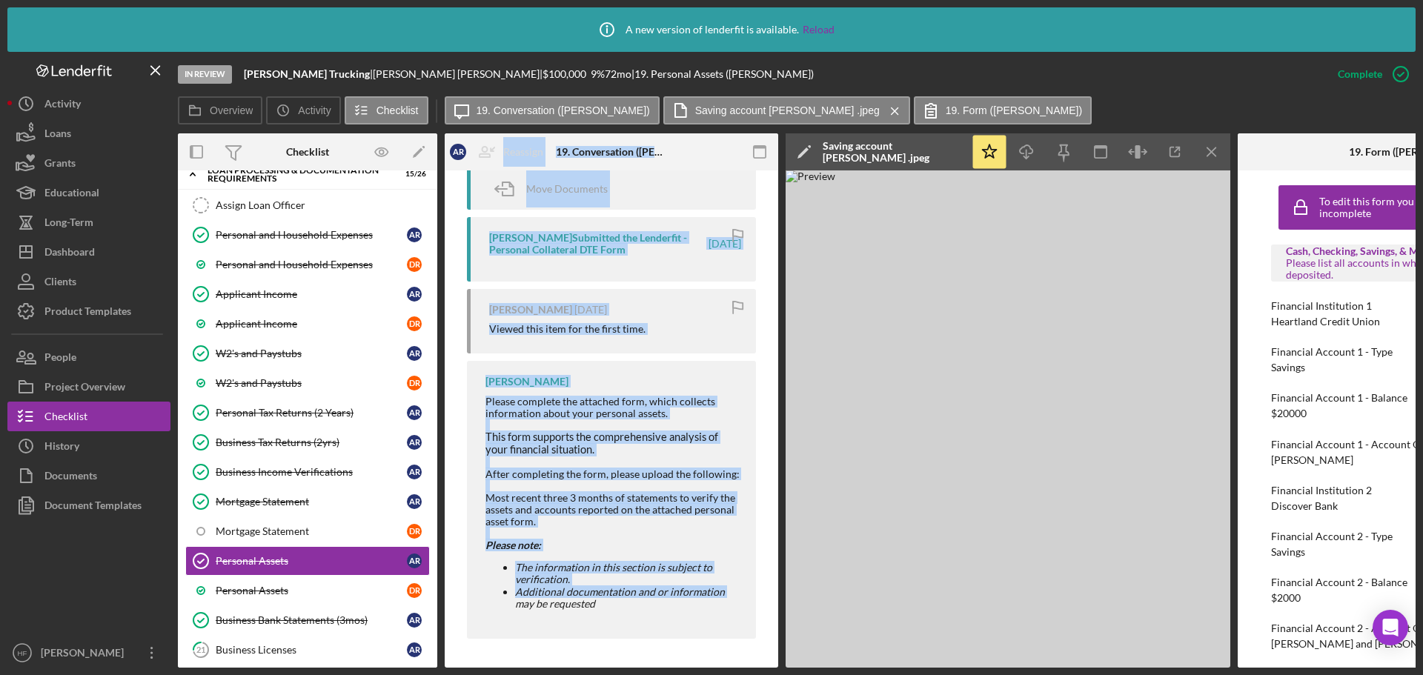
click at [1209, 150] on icon "Icon/Menu Close" at bounding box center [1212, 152] width 33 height 33
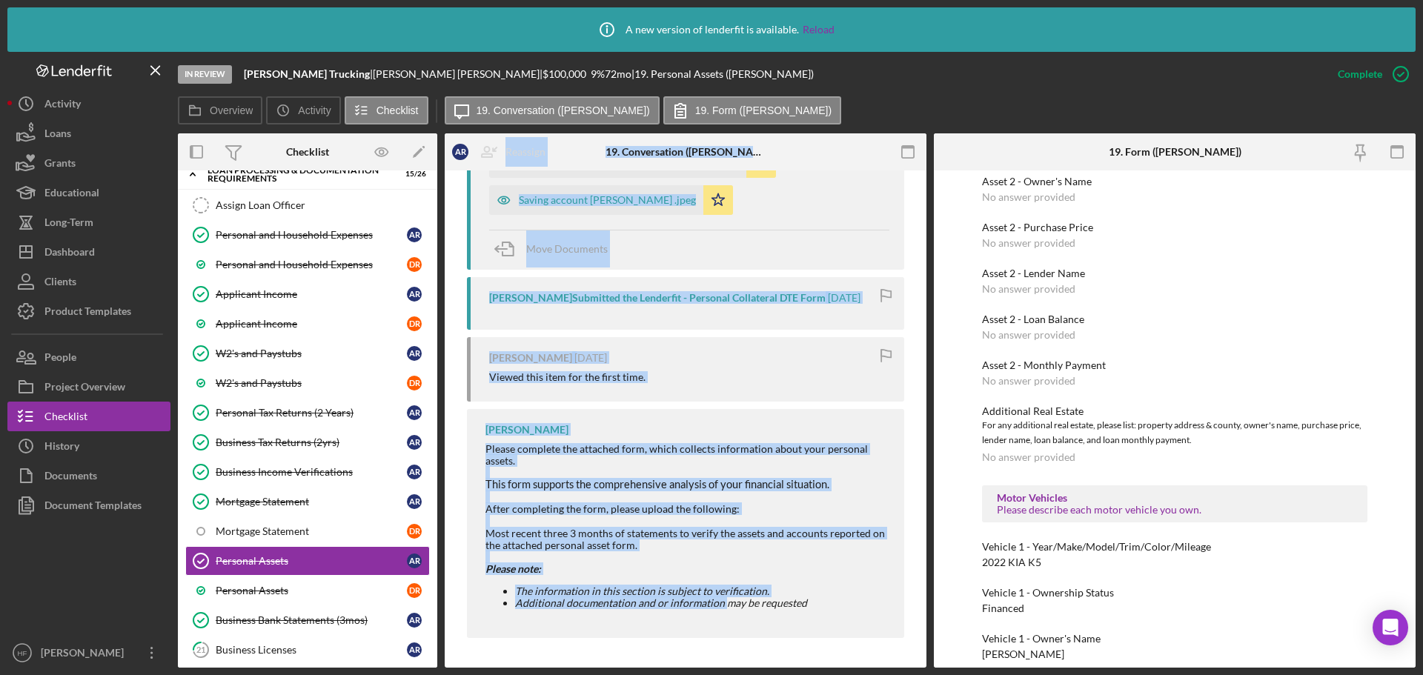
scroll to position [2446, 0]
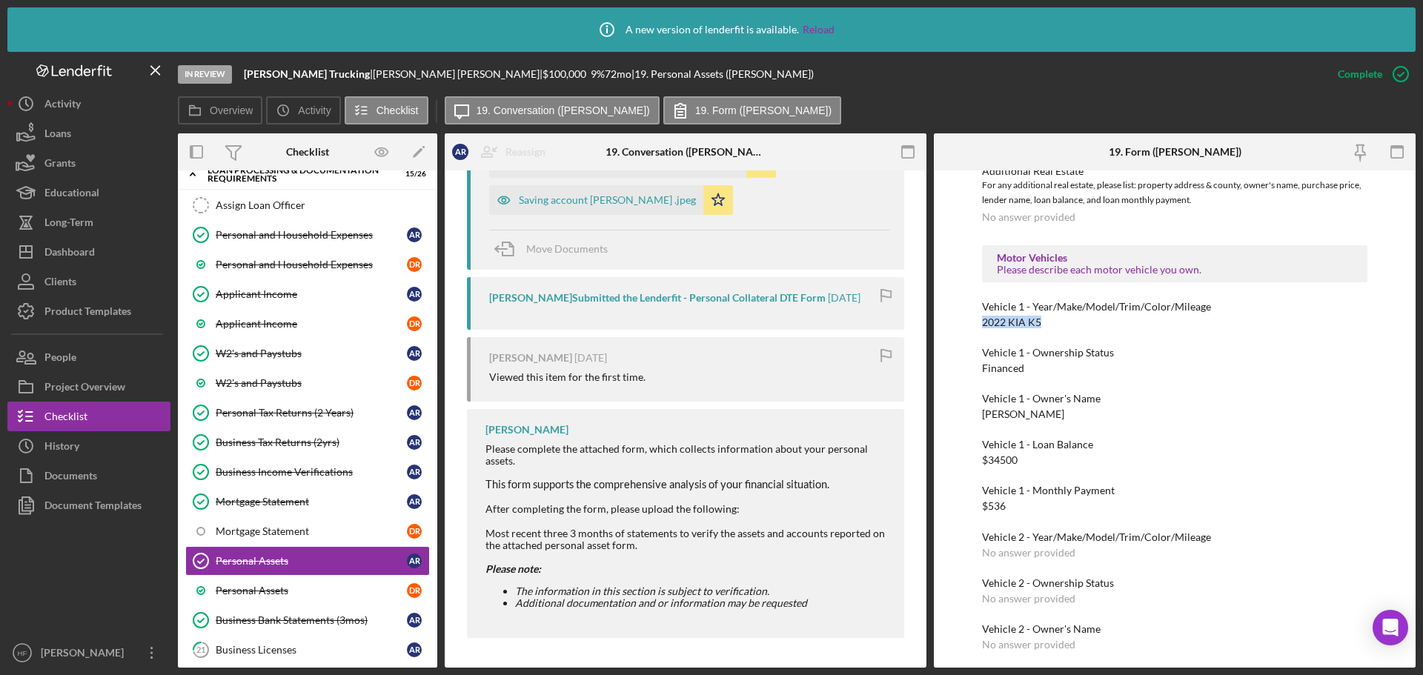
drag, startPoint x: 985, startPoint y: 322, endPoint x: 1047, endPoint y: 325, distance: 62.3
click at [1047, 325] on div "Vehicle 1 - Year/Make/Model/Trim/Color/Mileage 2022 KIA K5" at bounding box center [1175, 314] width 386 height 27
copy div "2022 KIA K5"
drag, startPoint x: 1017, startPoint y: 458, endPoint x: 978, endPoint y: 459, distance: 39.3
click at [978, 459] on div "To edit this form you must mark this item incomplete Cash, Checking, Savings, &…" at bounding box center [1175, 419] width 482 height 497
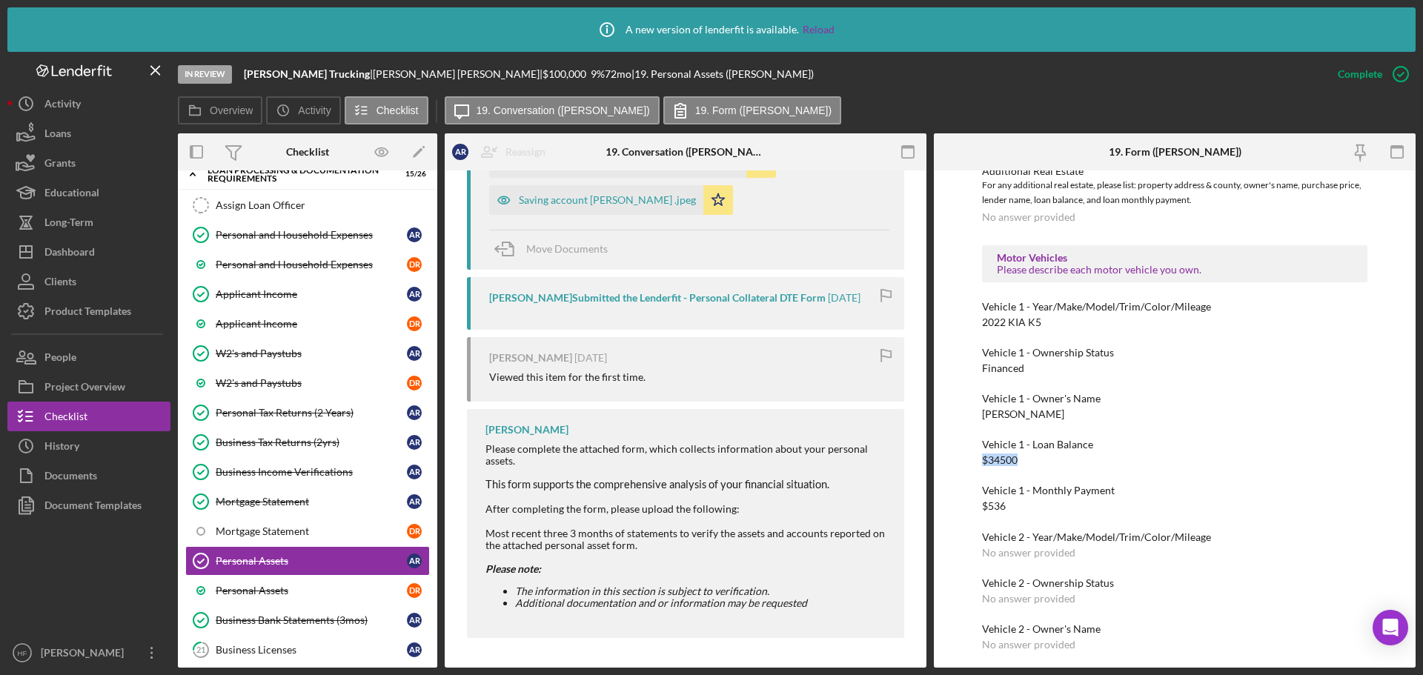
drag, startPoint x: 993, startPoint y: 460, endPoint x: 1276, endPoint y: 460, distance: 282.5
click at [1276, 460] on div "Vehicle 1 - Loan Balance $34500" at bounding box center [1175, 452] width 386 height 27
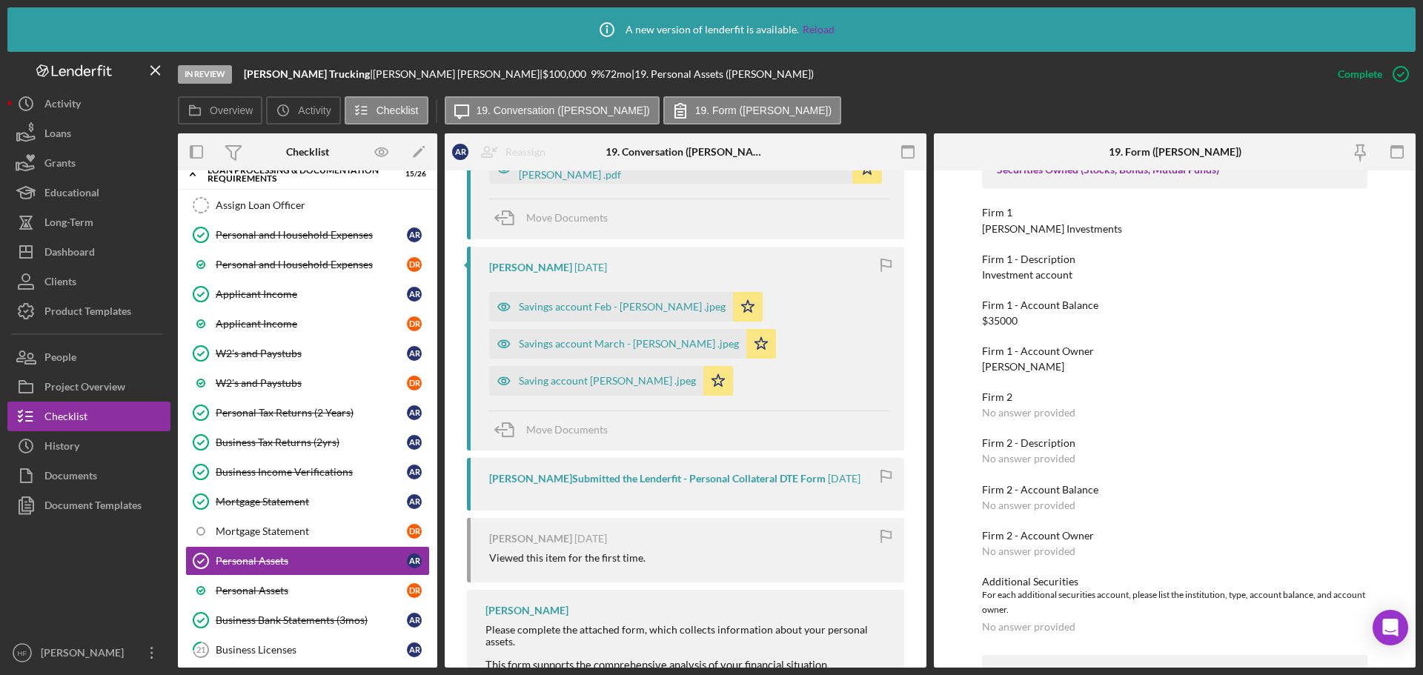
scroll to position [1089, 0]
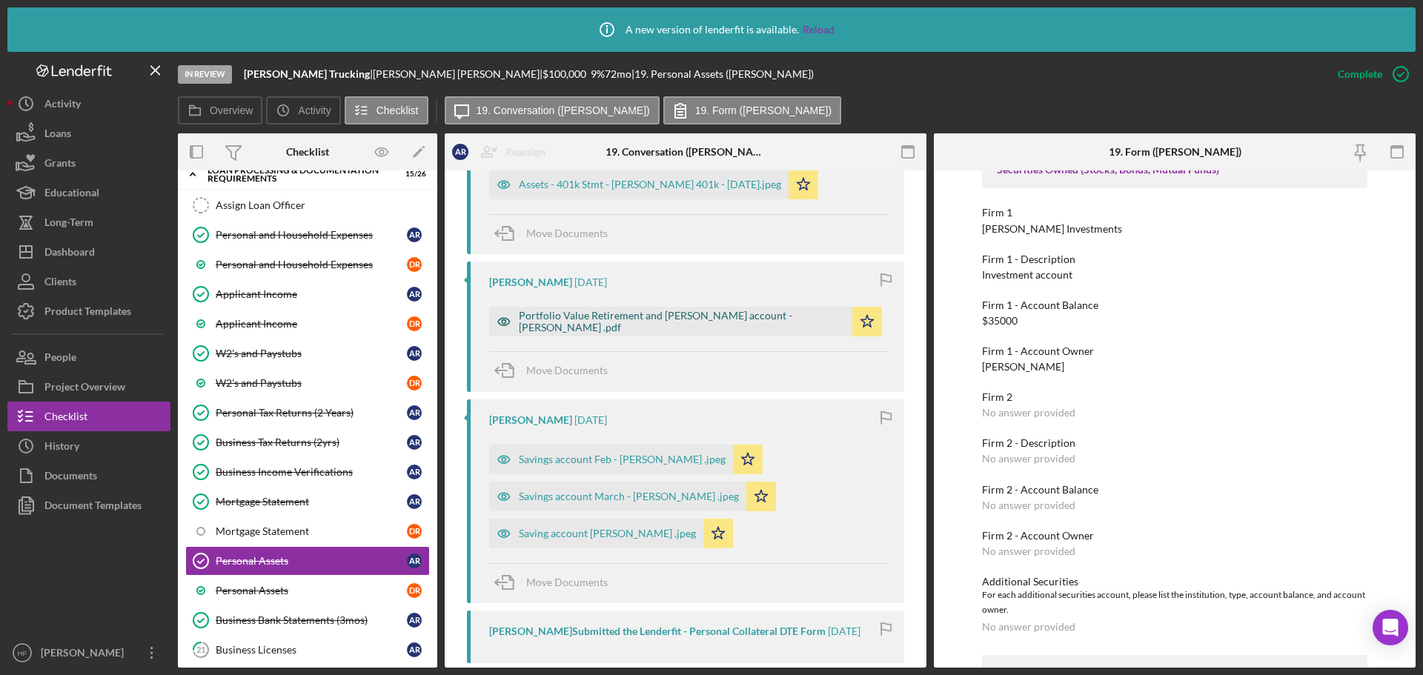
click at [629, 334] on div "Portfolio Value Retirement and [PERSON_NAME] account - [PERSON_NAME] .pdf" at bounding box center [682, 322] width 326 height 24
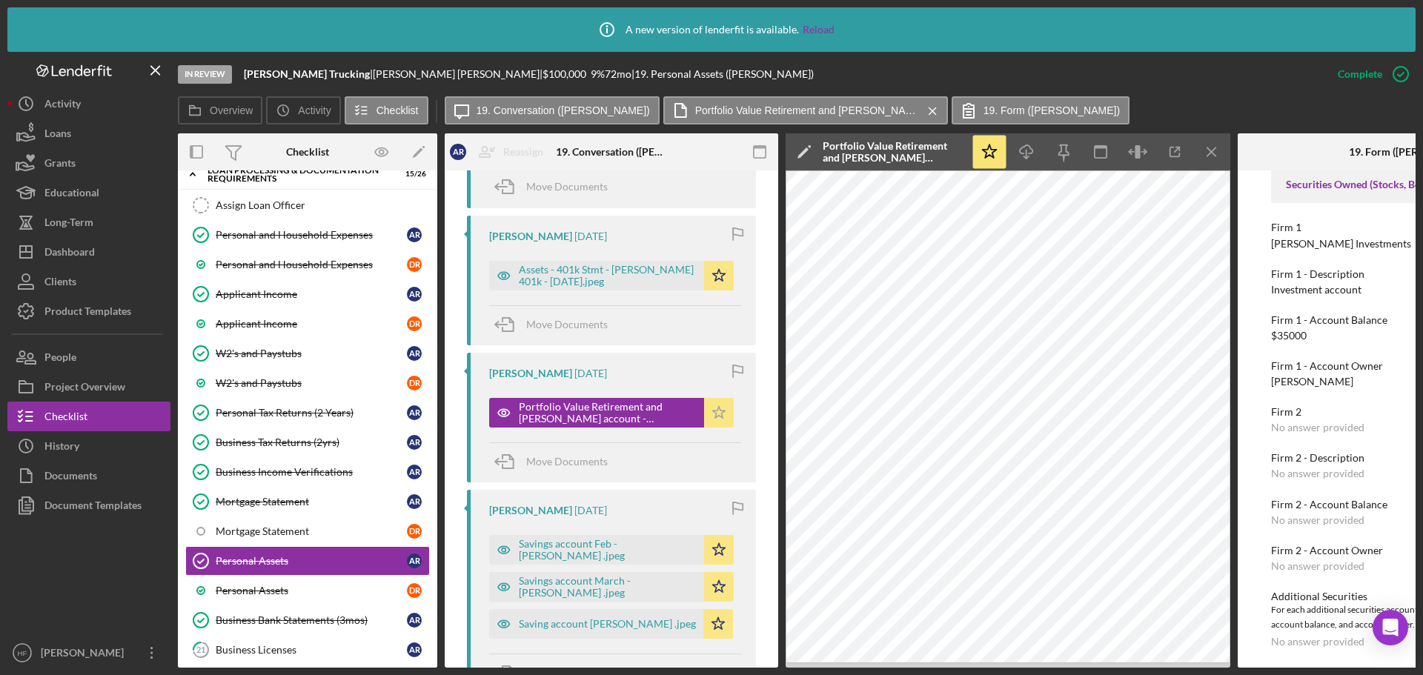
scroll to position [793, 0]
